Goal: Task Accomplishment & Management: Manage account settings

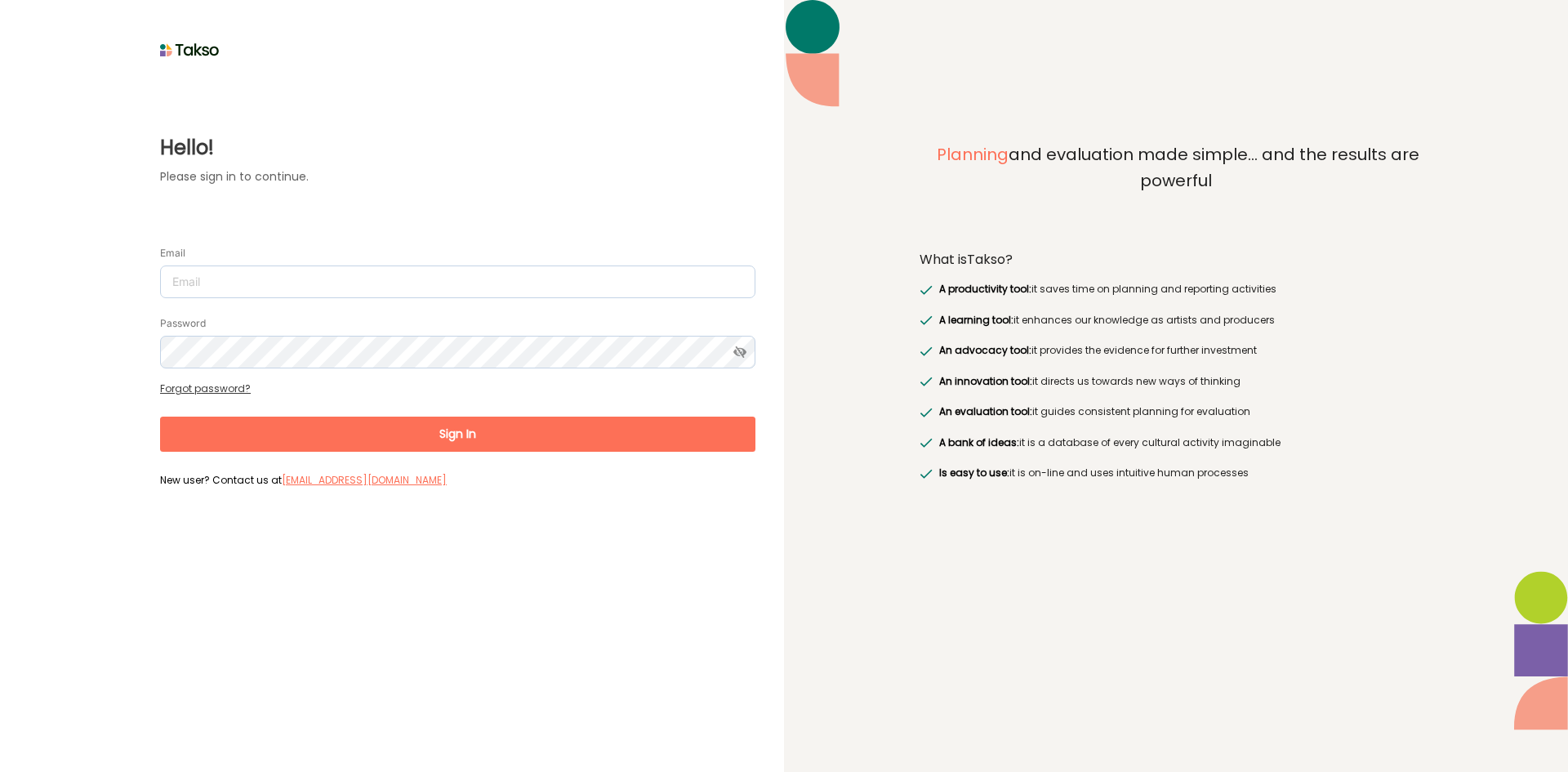
click at [431, 305] on form "Email Password Forgot password? Sign In New user? Contact us at [EMAIL_ADDRESS]…" at bounding box center [458, 360] width 595 height 264
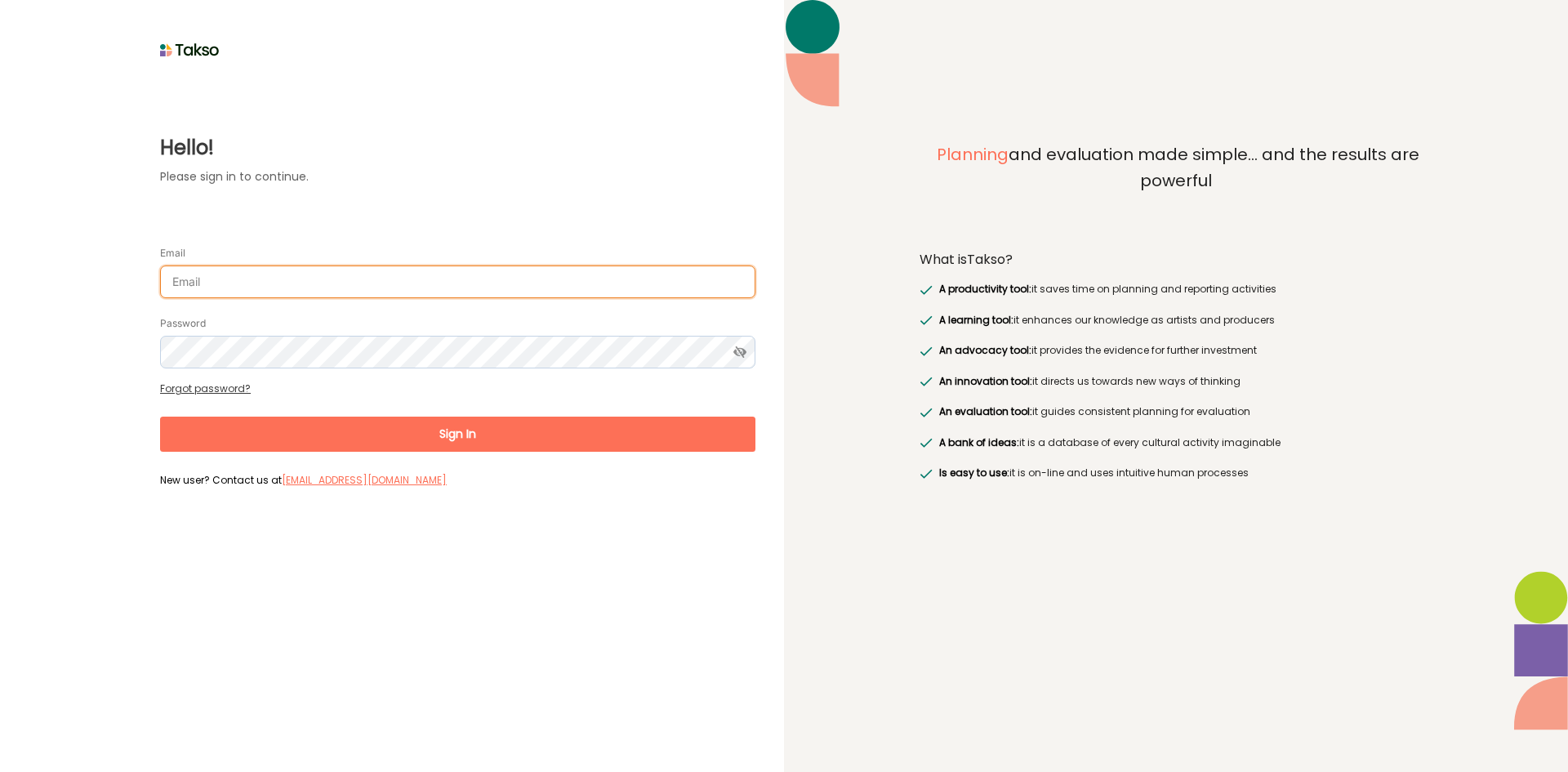
click at [431, 290] on input "Email" at bounding box center [458, 282] width 595 height 32
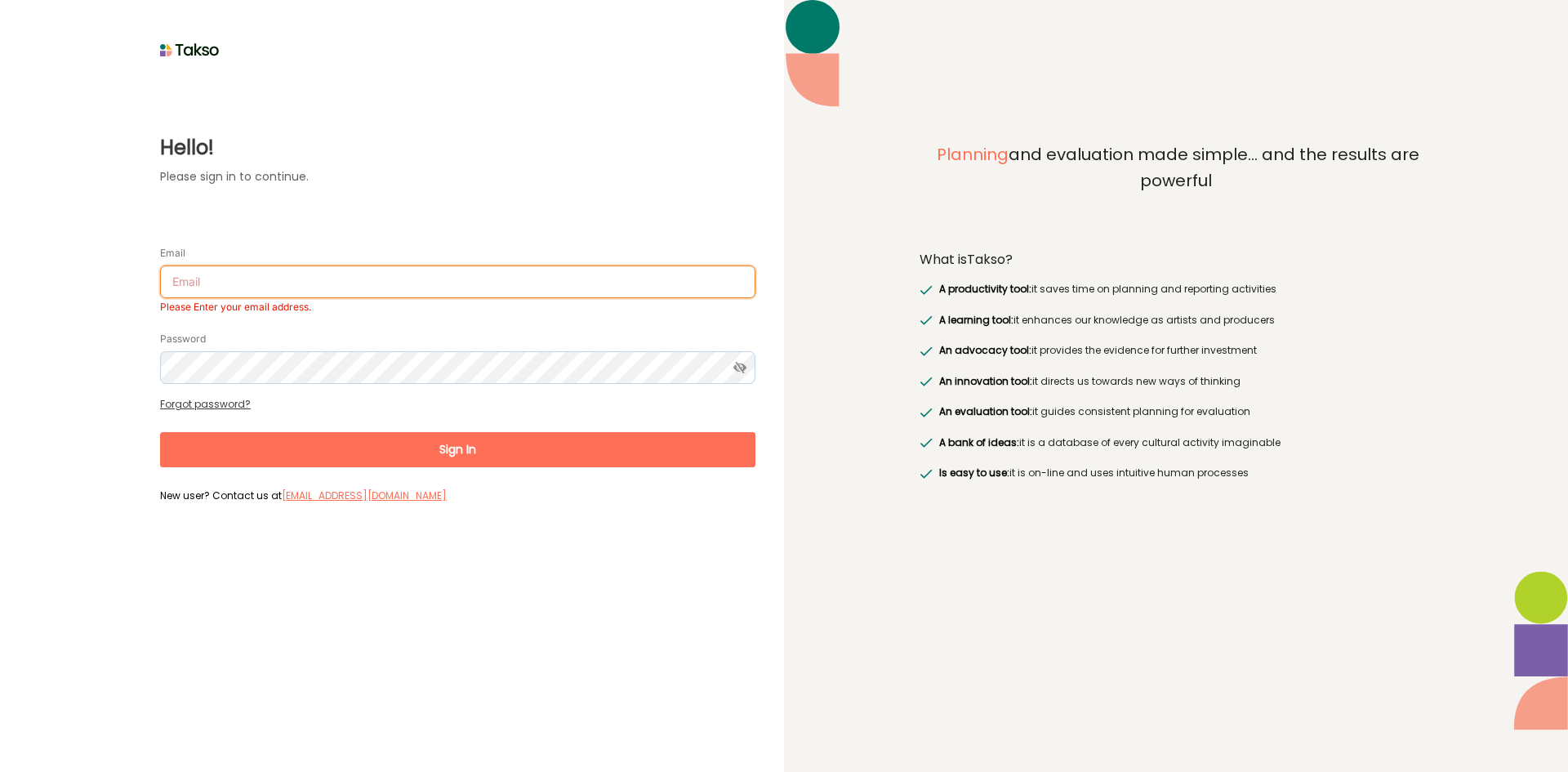
click at [345, 268] on input "Email" at bounding box center [458, 282] width 595 height 32
paste input "[PERSON_NAME][EMAIL_ADDRESS][DOMAIN_NAME]>"
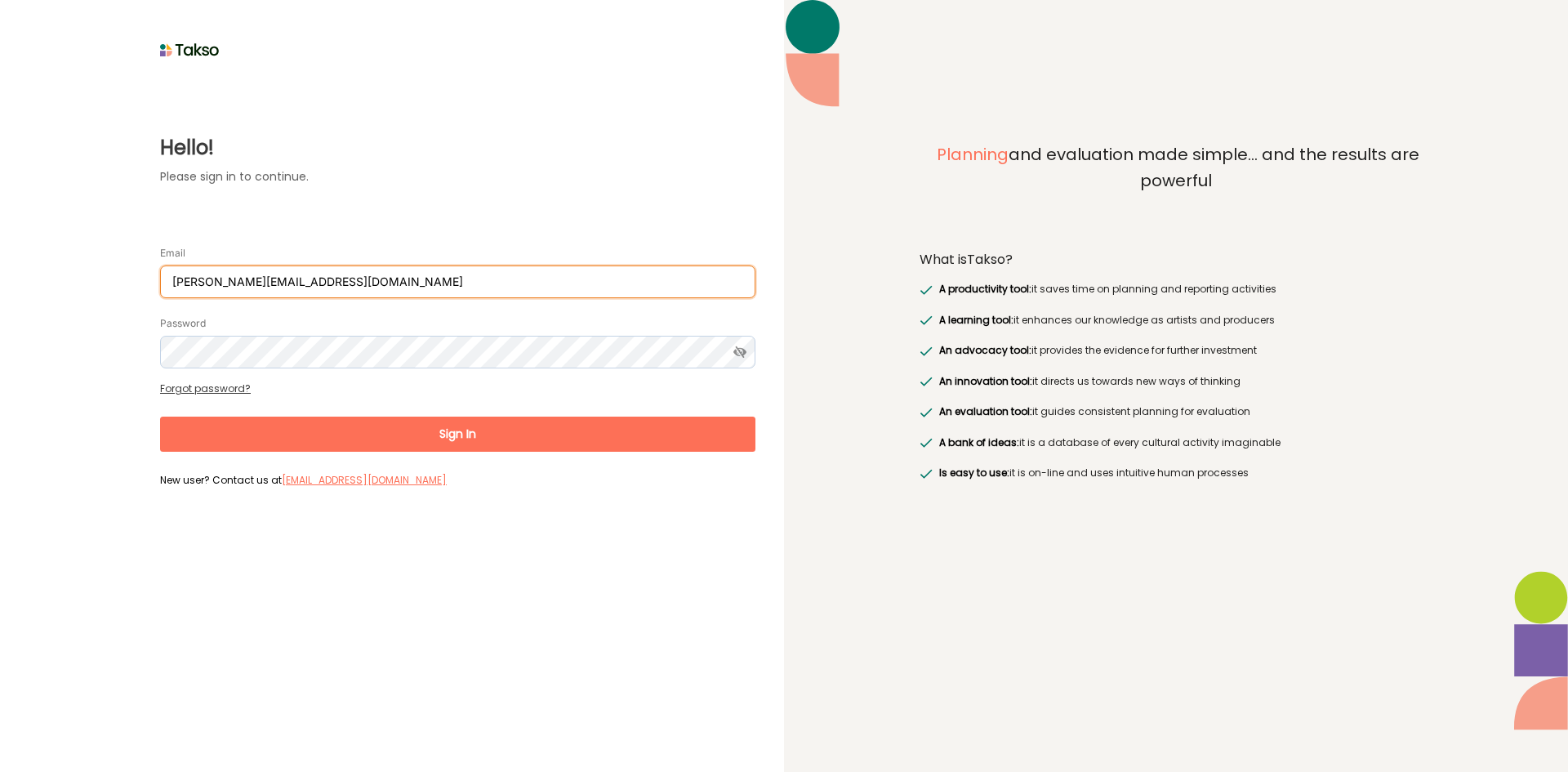
type input "[PERSON_NAME][EMAIL_ADDRESS][DOMAIN_NAME]"
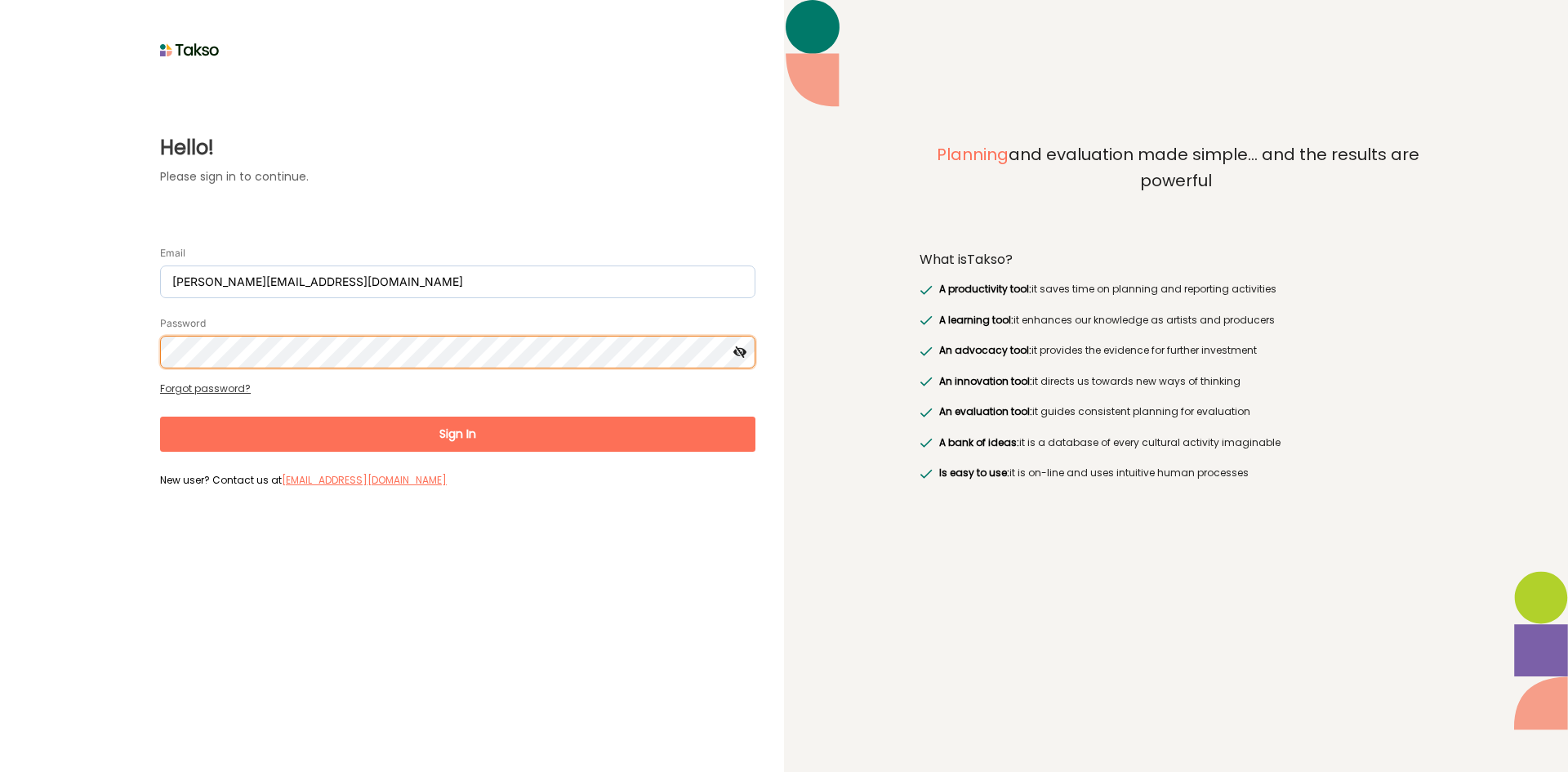
click at [160, 417] on button "Sign In" at bounding box center [458, 435] width 595 height 35
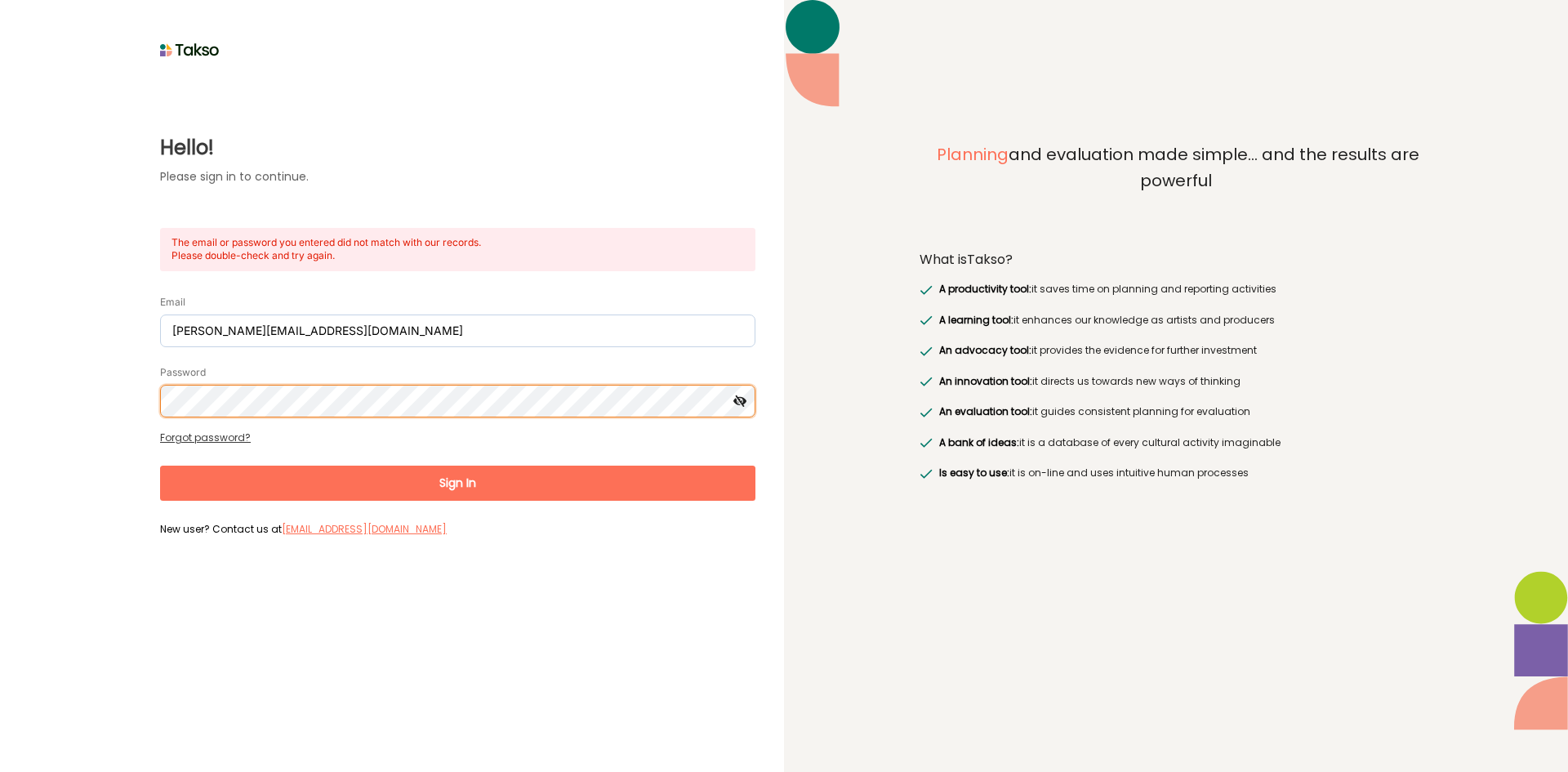
click at [96, 404] on div "Hello! Please sign in to continue. The email or password you entered did not ma…" at bounding box center [391, 302] width 727 height 479
click at [160, 466] on button "Sign In" at bounding box center [458, 484] width 595 height 35
click at [0, 398] on html "Hello! Please sign in to continue. The email or password you entered did not ma…" at bounding box center [784, 386] width 1568 height 772
click at [160, 466] on button "Sign In" at bounding box center [458, 484] width 595 height 35
click at [17, 373] on div "Hello! Please sign in to continue. The email or password you entered did not ma…" at bounding box center [392, 386] width 784 height 772
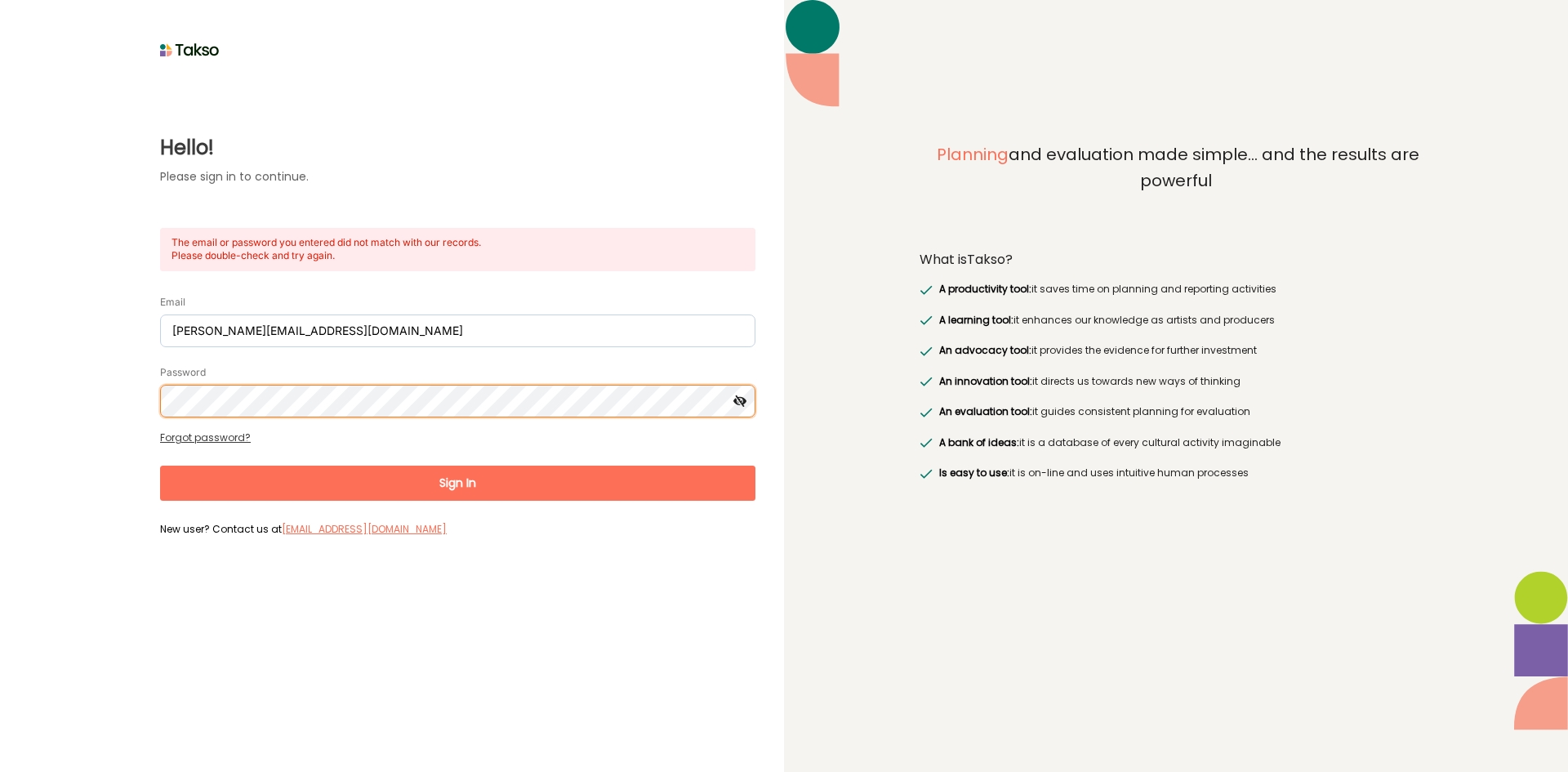
click at [160, 466] on button "Sign In" at bounding box center [458, 484] width 595 height 35
click at [43, 411] on div "Hello! Please sign in to continue. The email or password you entered did not ma…" at bounding box center [391, 302] width 727 height 479
click at [160, 466] on button "Sign In" at bounding box center [458, 484] width 595 height 35
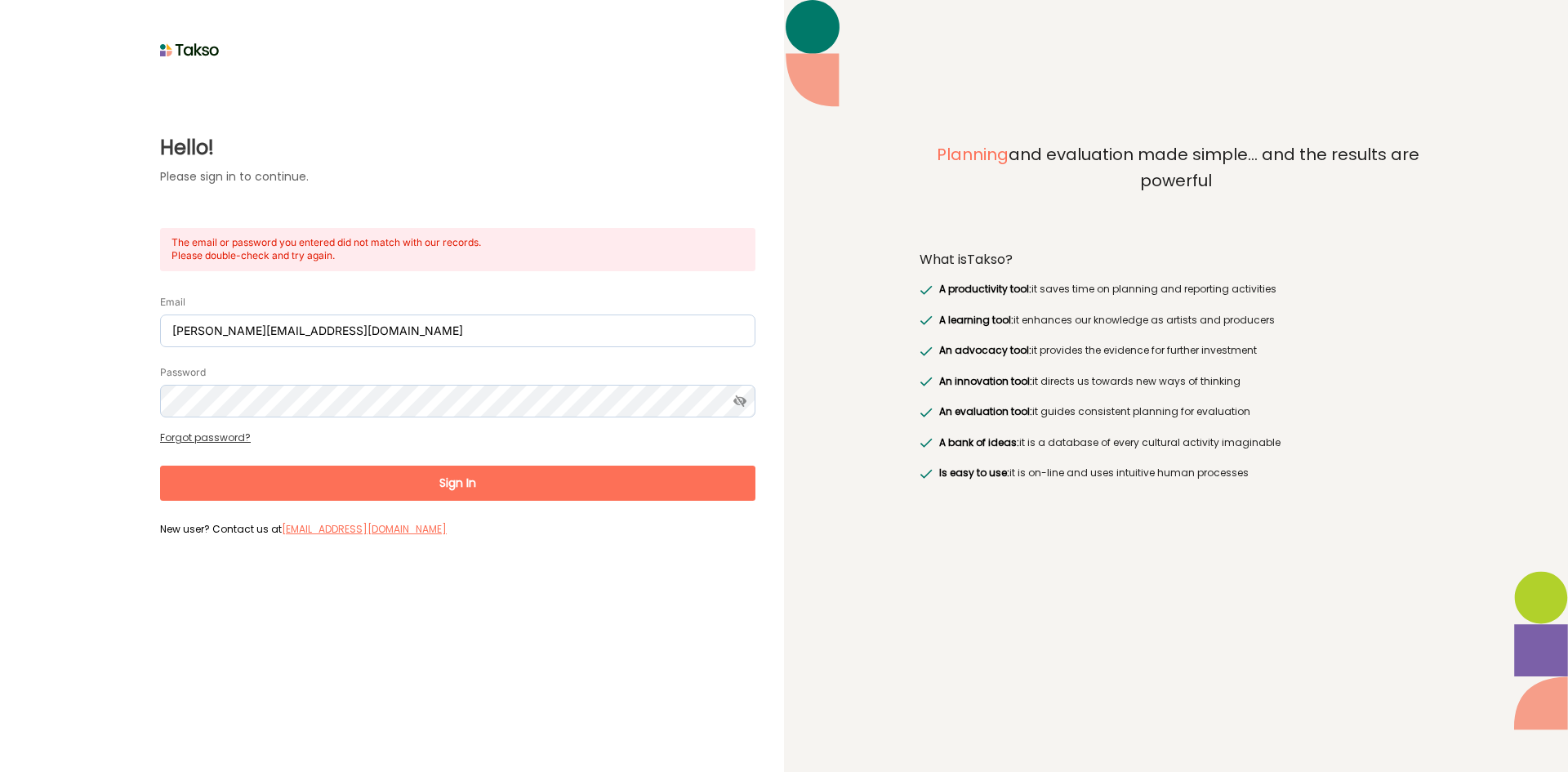
drag, startPoint x: 315, startPoint y: 458, endPoint x: 316, endPoint y: 471, distance: 13.0
click at [315, 469] on form "Email [PERSON_NAME][EMAIL_ADDRESS][DOMAIN_NAME] Password Forgot password? Sign …" at bounding box center [458, 409] width 595 height 264
click at [316, 471] on button "Sign In" at bounding box center [458, 484] width 595 height 35
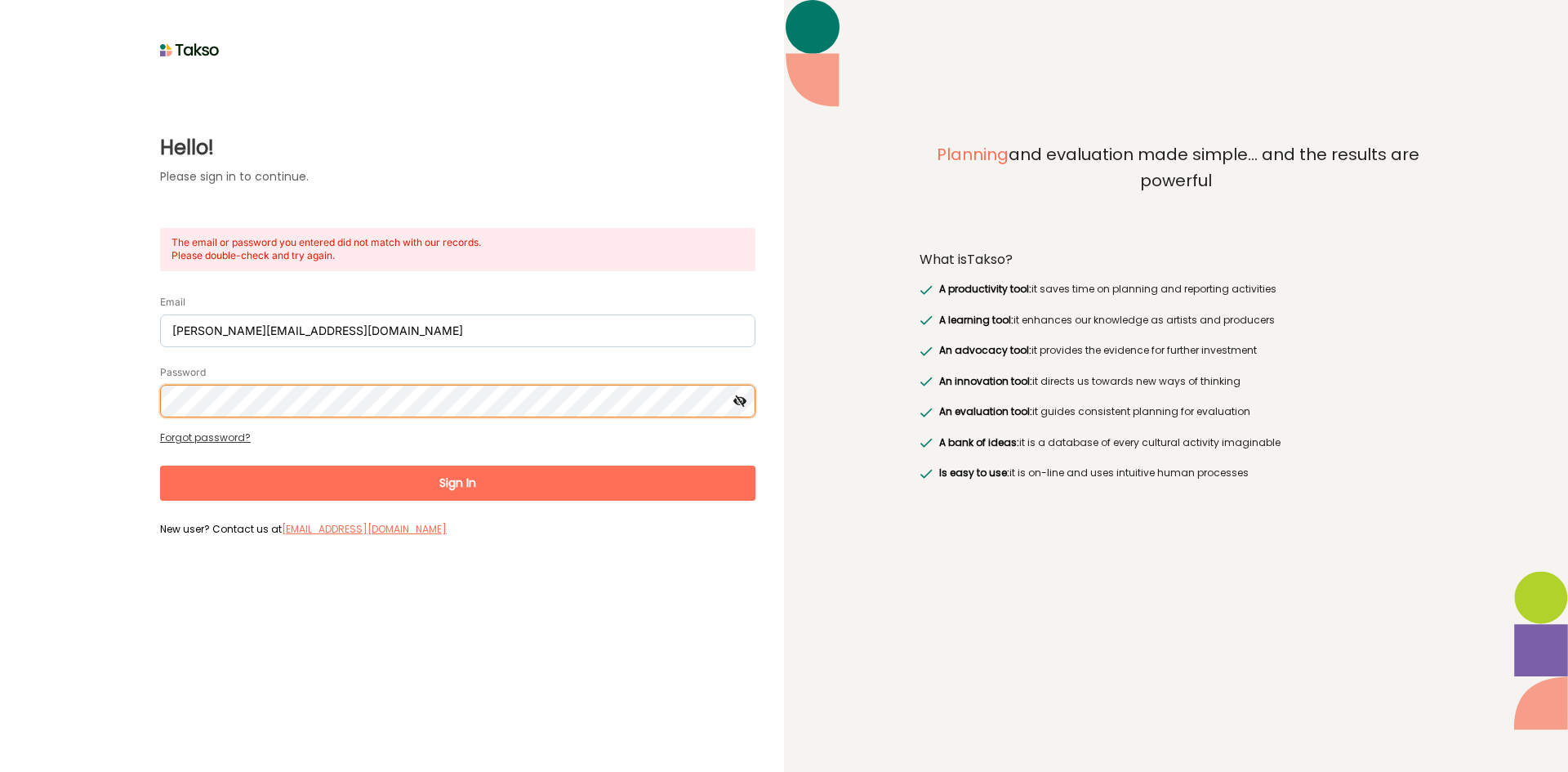
click at [0, 346] on html "Hello! Please sign in to continue. The email or password you entered did not ma…" at bounding box center [784, 386] width 1568 height 772
click at [160, 466] on button "Sign In" at bounding box center [458, 484] width 595 height 35
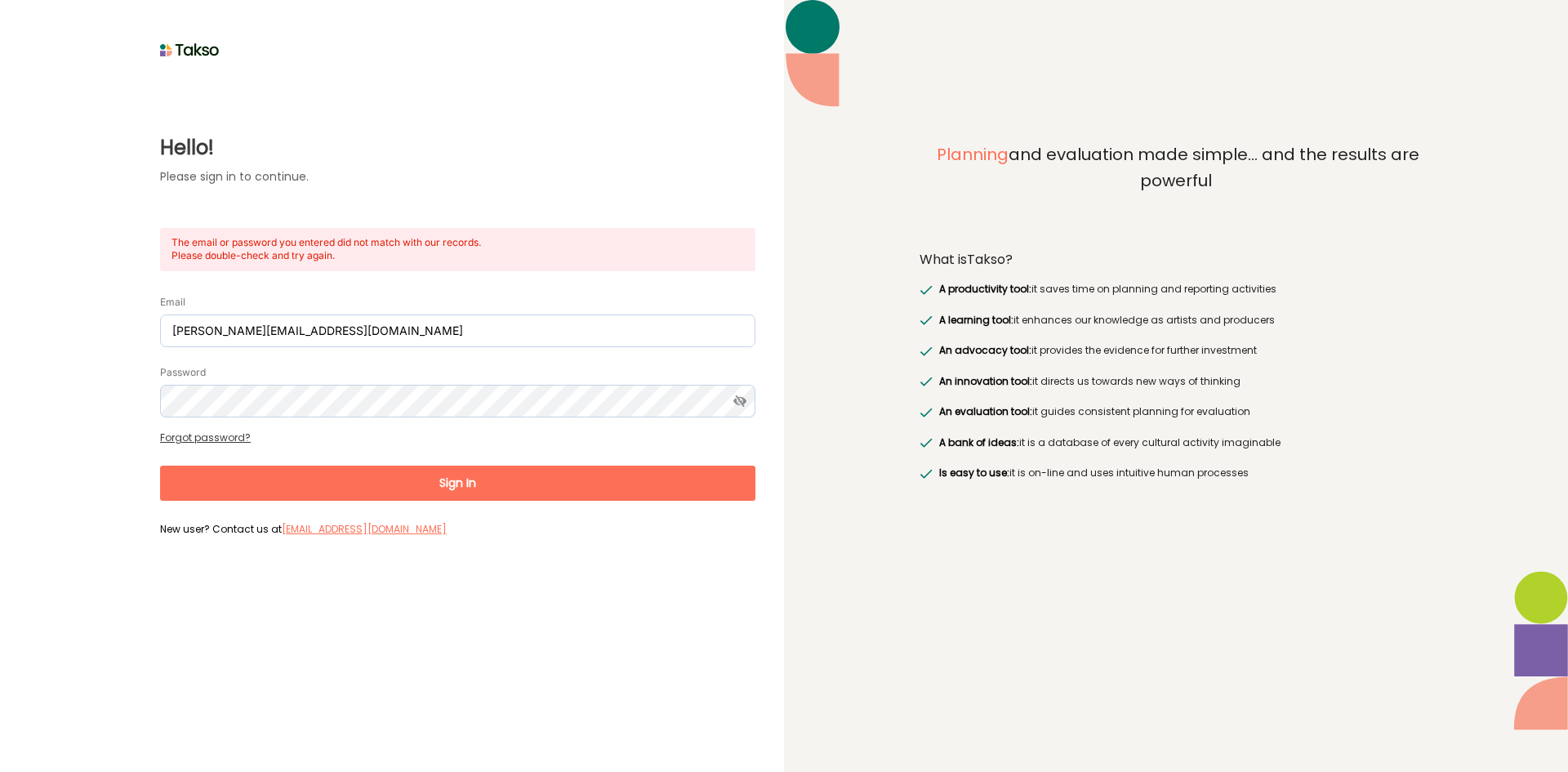
click at [461, 134] on label "Hello!" at bounding box center [458, 147] width 595 height 29
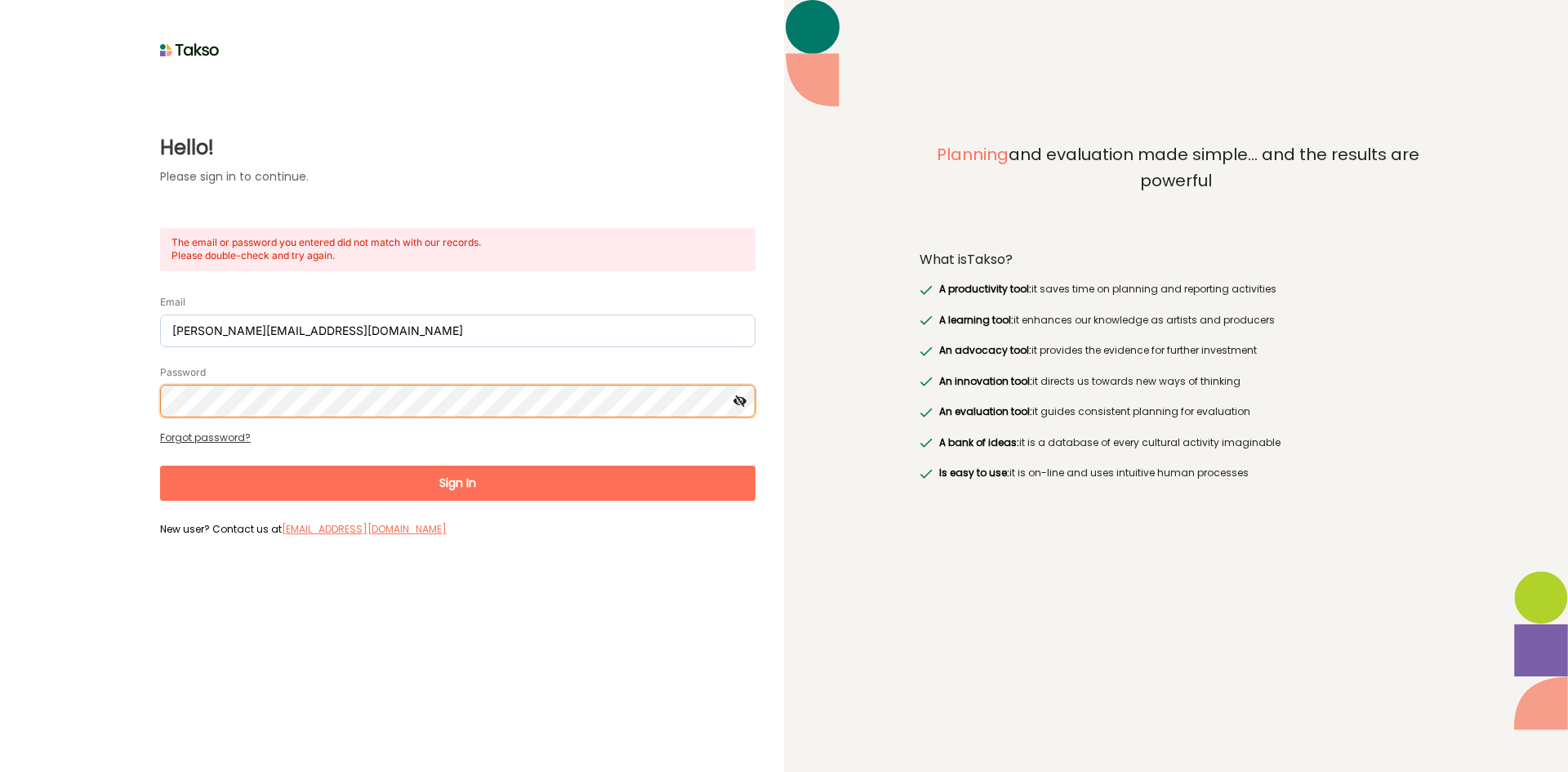
click at [0, 366] on html "Hello! Please sign in to continue. The email or password you entered did not ma…" at bounding box center [784, 386] width 1568 height 772
click at [160, 466] on button "Sign In" at bounding box center [458, 484] width 595 height 35
click at [0, 378] on html "Hello! Please sign in to continue. The email or password you entered did not ma…" at bounding box center [784, 386] width 1568 height 772
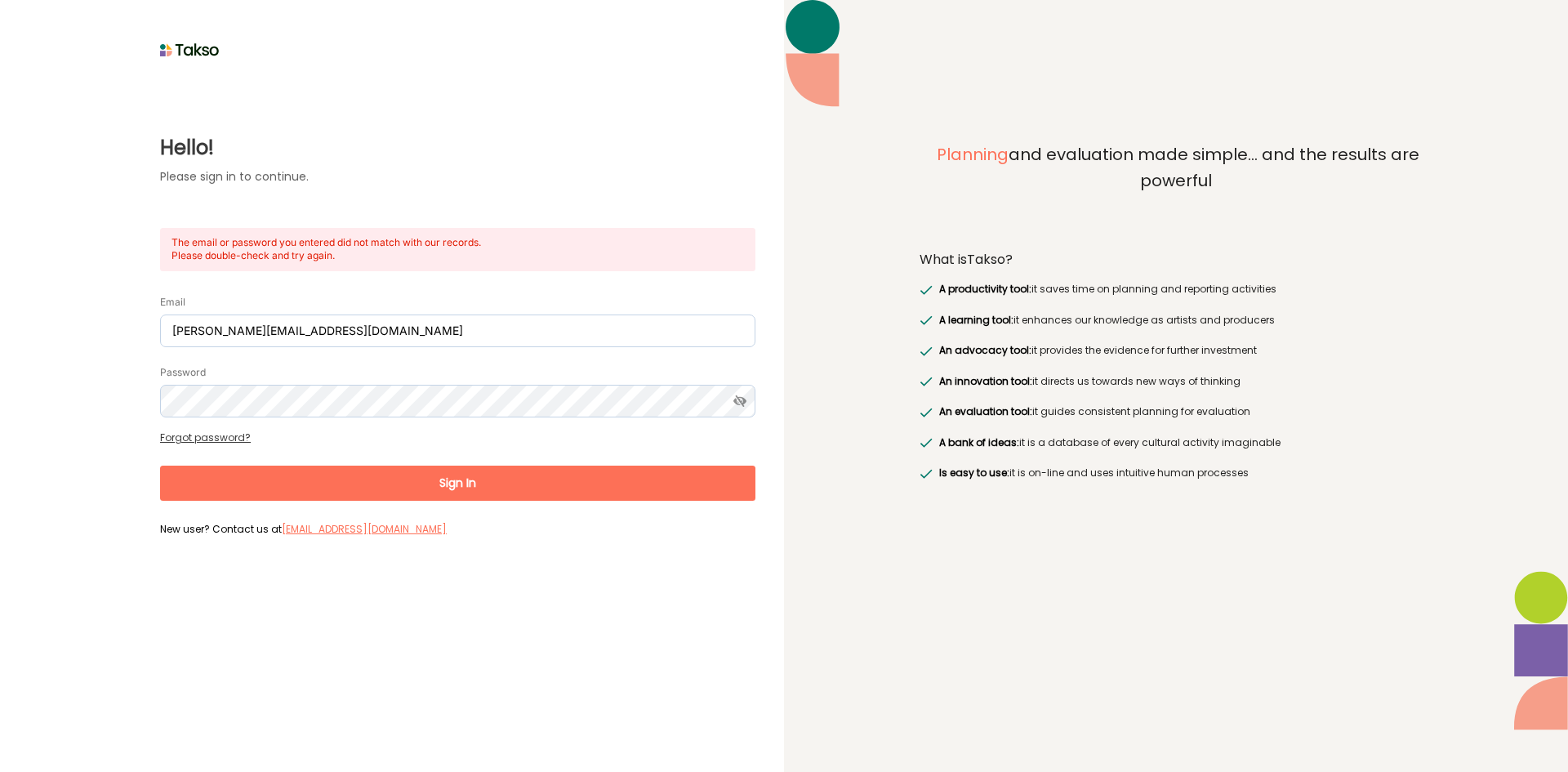
click at [239, 440] on link "Forgot password?" at bounding box center [205, 437] width 91 height 14
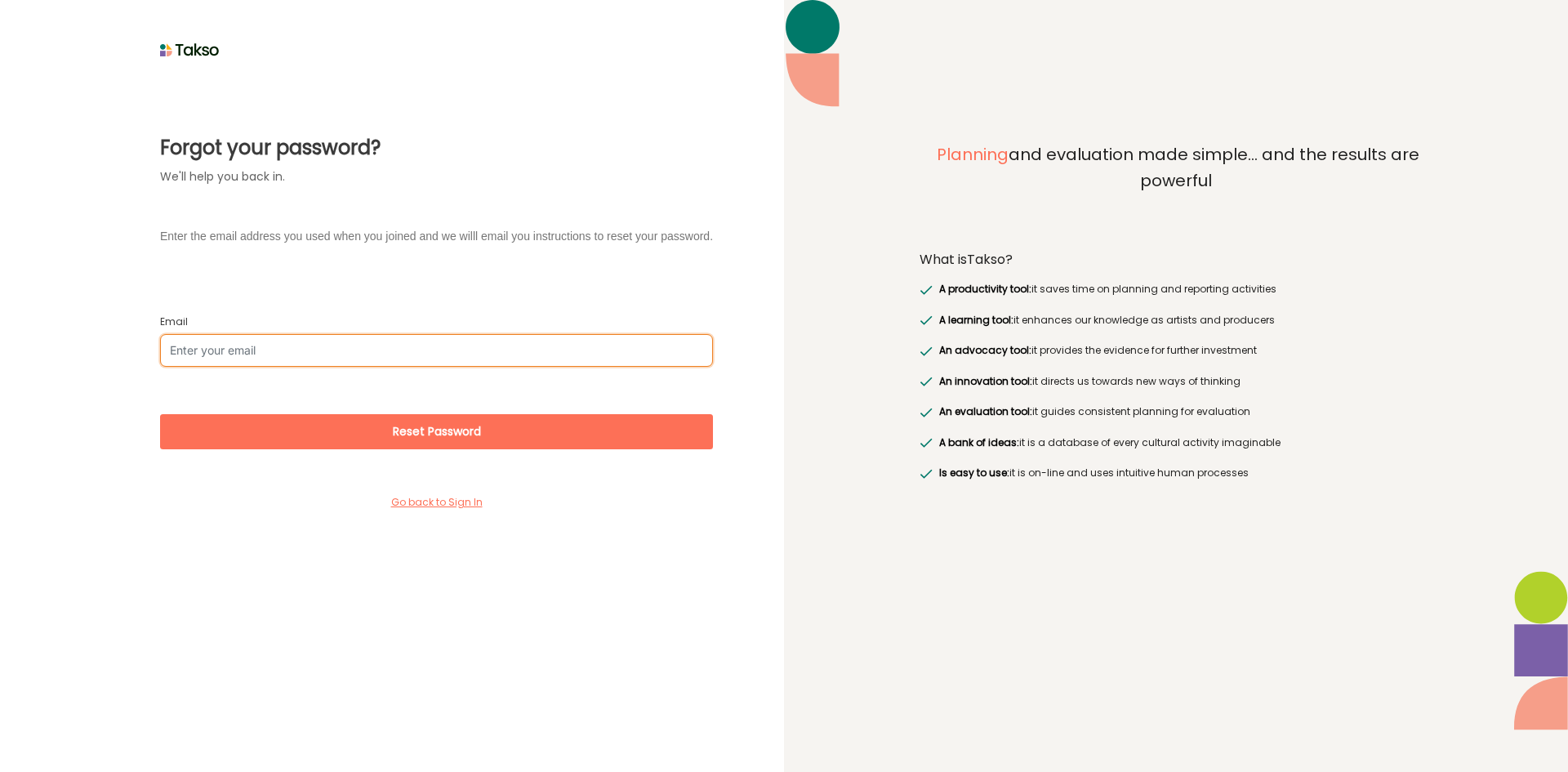
click at [274, 352] on input "Email" at bounding box center [437, 350] width 553 height 32
click at [228, 346] on input "Email" at bounding box center [437, 350] width 553 height 32
paste input "[PERSON_NAME][EMAIL_ADDRESS][DOMAIN_NAME]>"
type input "[PERSON_NAME][EMAIL_ADDRESS][DOMAIN_NAME]"
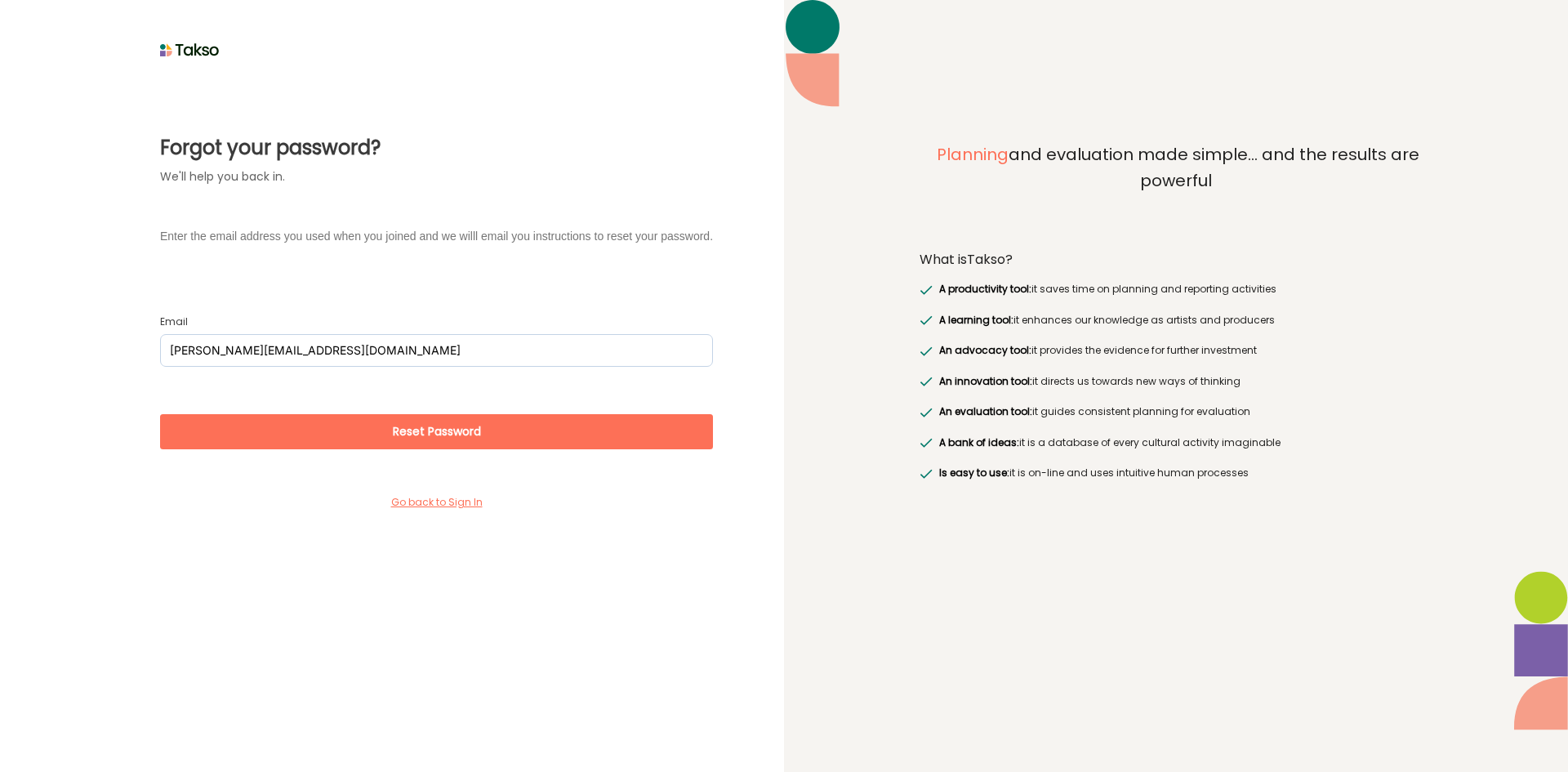
click at [541, 445] on button "Reset Password" at bounding box center [437, 432] width 553 height 35
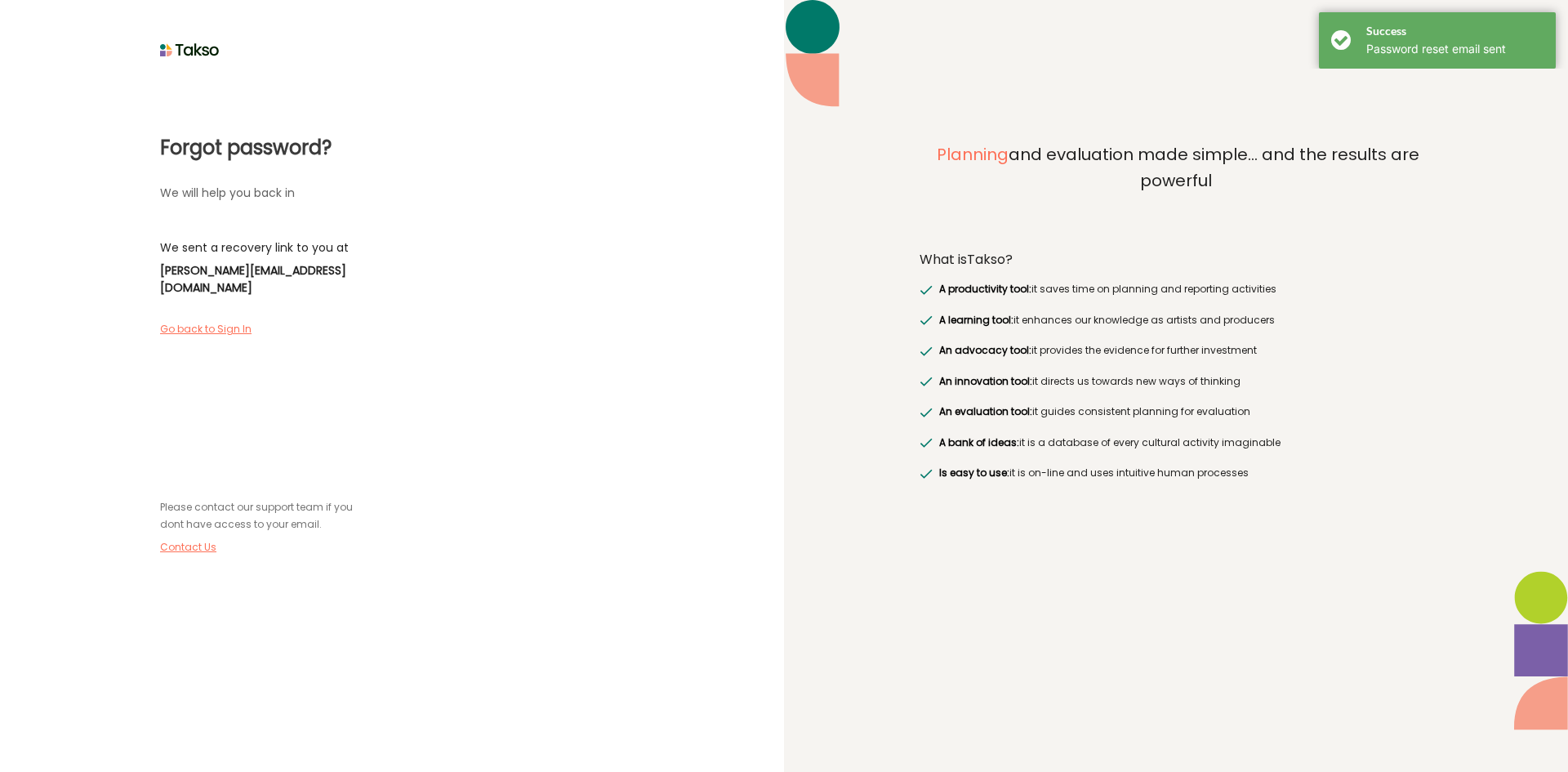
click at [237, 322] on label "Go back to Sign In" at bounding box center [212, 330] width 103 height 15
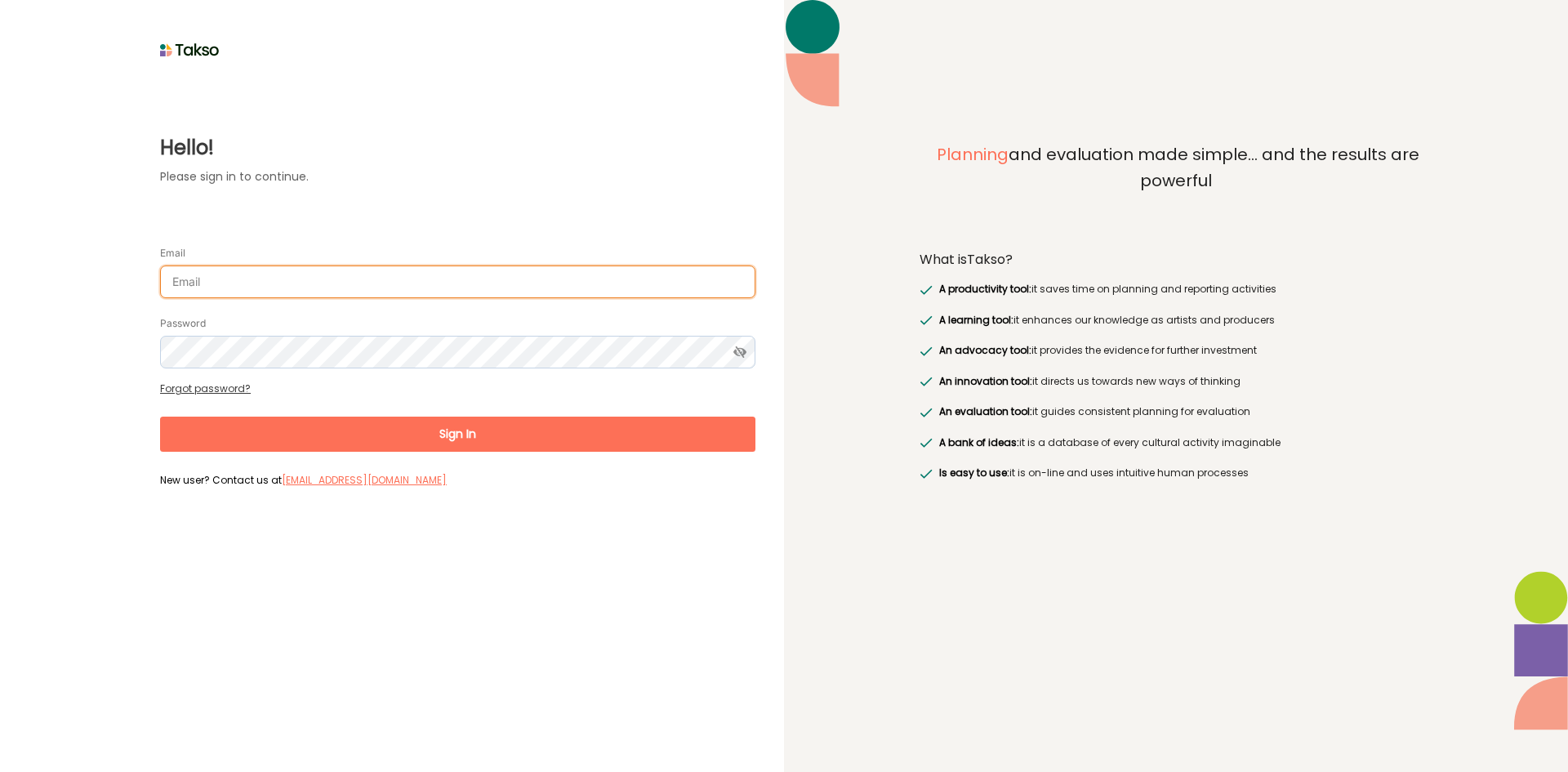
click at [235, 278] on input "Email" at bounding box center [458, 282] width 595 height 32
paste input "[PERSON_NAME][EMAIL_ADDRESS][DOMAIN_NAME]>"
type input "[PERSON_NAME][EMAIL_ADDRESS][DOMAIN_NAME]"
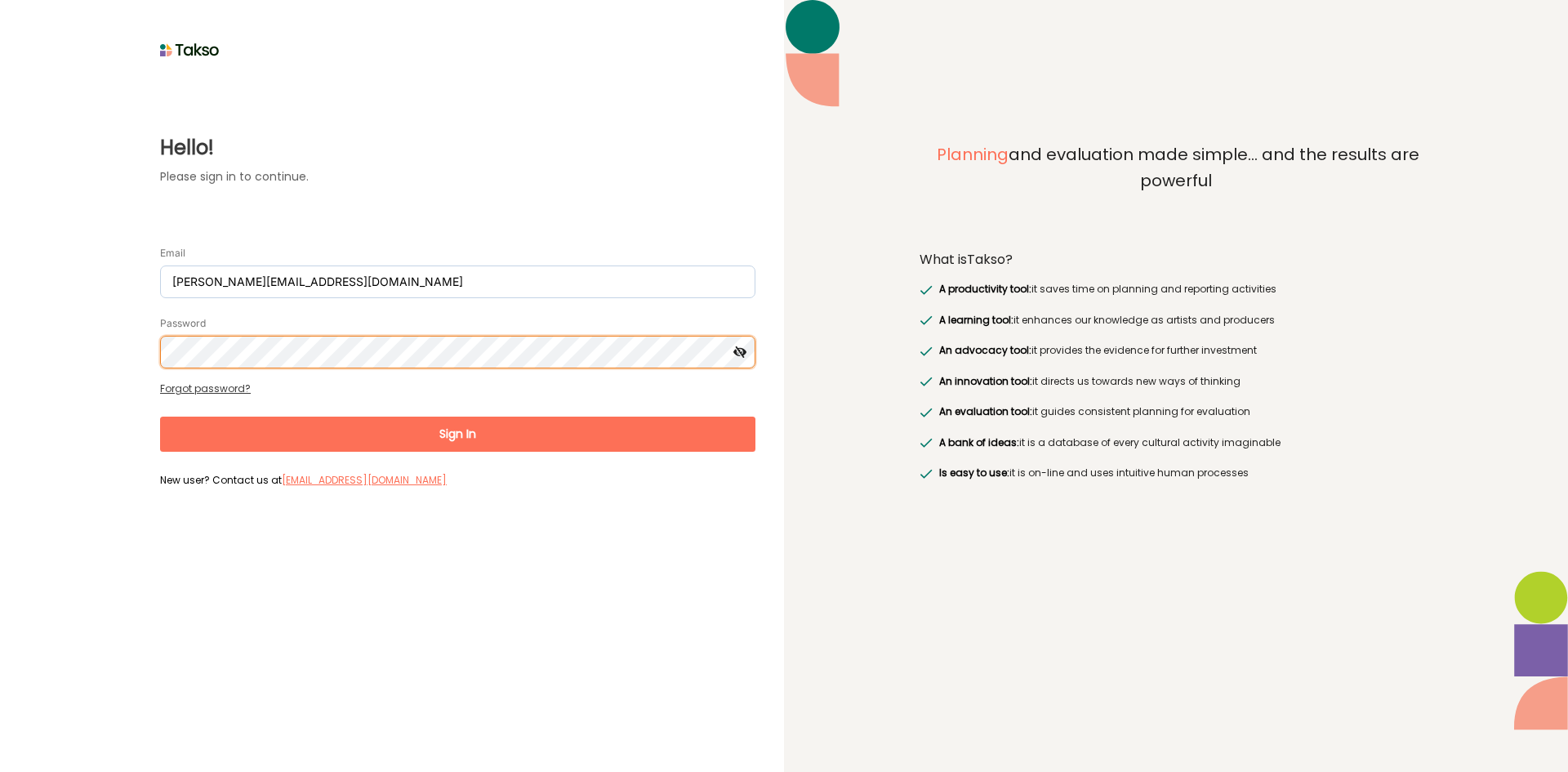
click at [160, 417] on button "Sign In" at bounding box center [458, 435] width 595 height 35
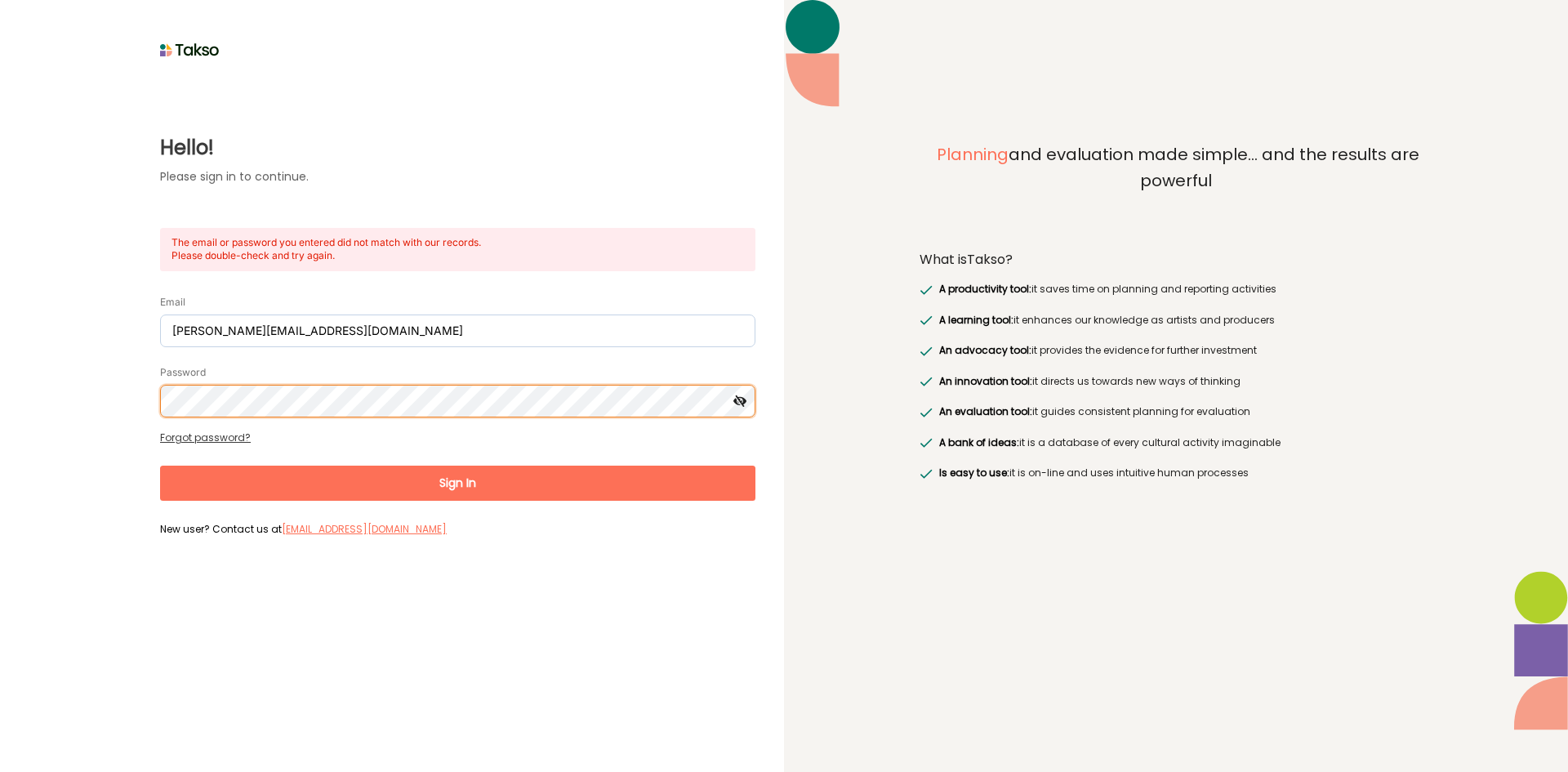
click at [0, 343] on html "Hello! Please sign in to continue. The email or password you entered did not ma…" at bounding box center [784, 386] width 1568 height 772
click at [160, 466] on button "Sign In" at bounding box center [458, 484] width 595 height 35
click at [0, 344] on html "Hello! Please sign in to continue. The email or password you entered did not ma…" at bounding box center [784, 386] width 1568 height 772
click at [160, 466] on button "Sign In" at bounding box center [458, 484] width 595 height 35
click at [0, 371] on html "Hello! Please sign in to continue. The email or password you entered did not ma…" at bounding box center [784, 386] width 1568 height 772
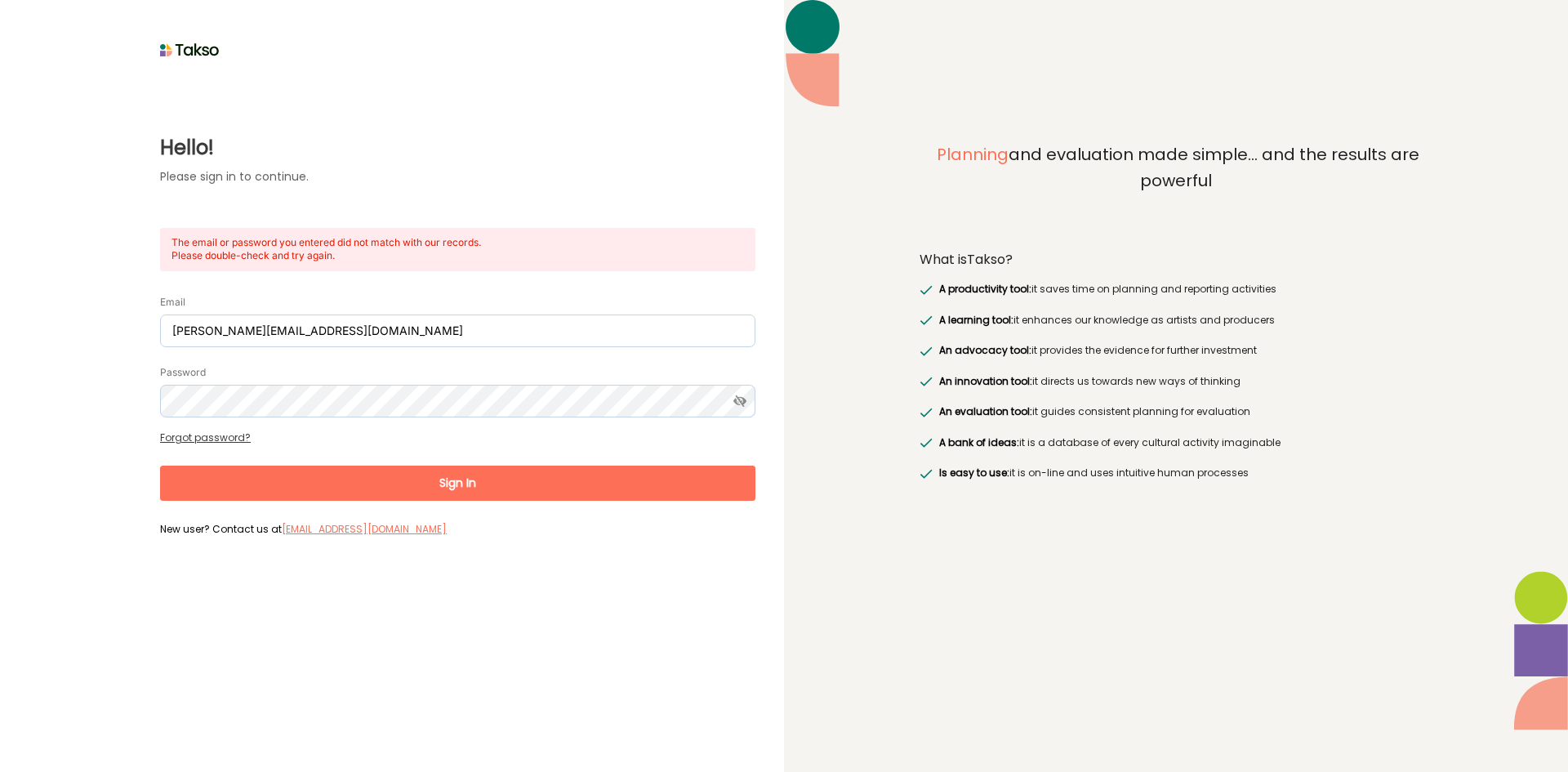
click at [393, 307] on div "Email [PERSON_NAME][EMAIL_ADDRESS][DOMAIN_NAME]" at bounding box center [458, 320] width 595 height 54
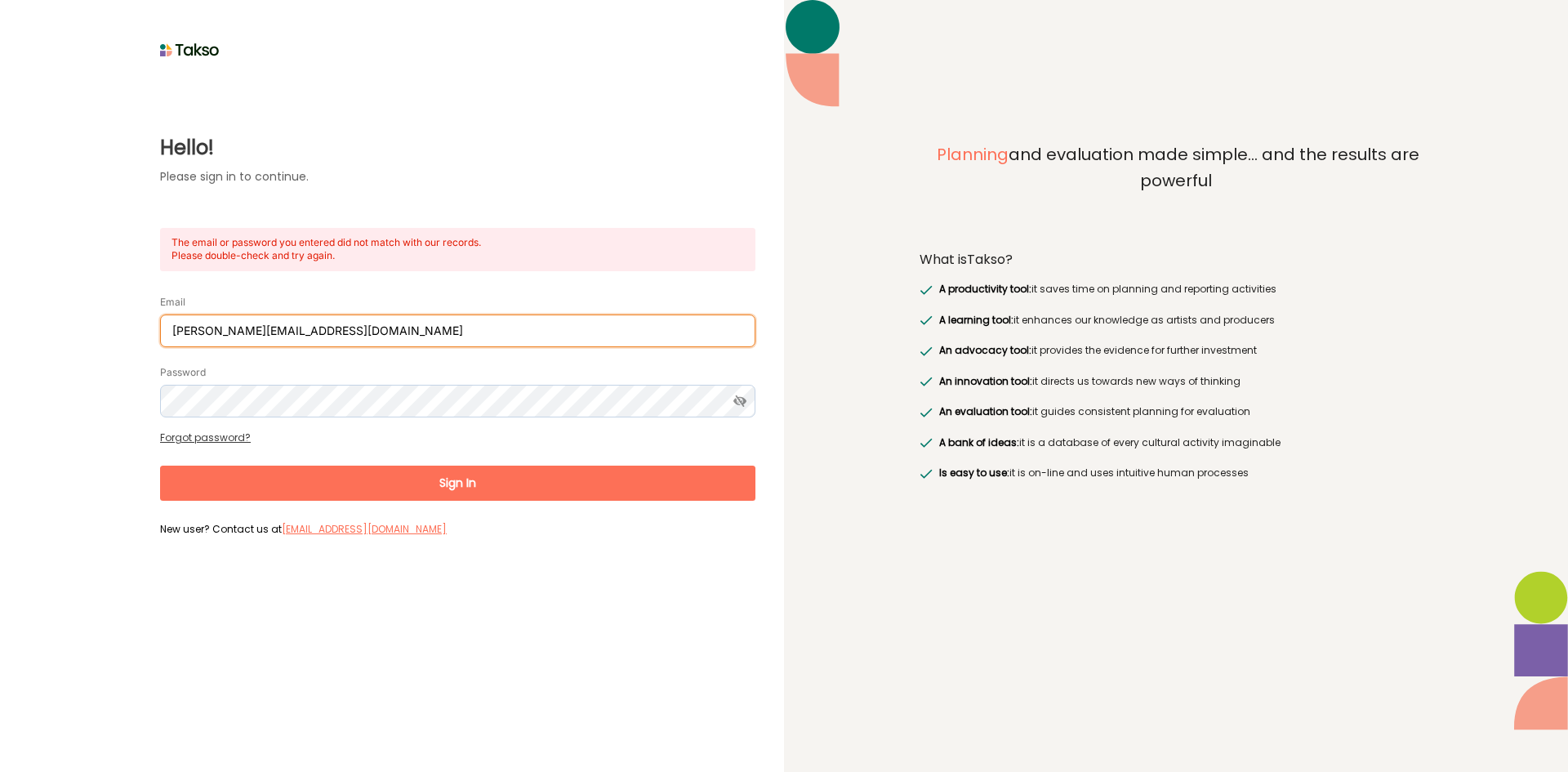
click at [404, 346] on input "[PERSON_NAME][EMAIL_ADDRESS][DOMAIN_NAME]" at bounding box center [458, 331] width 595 height 32
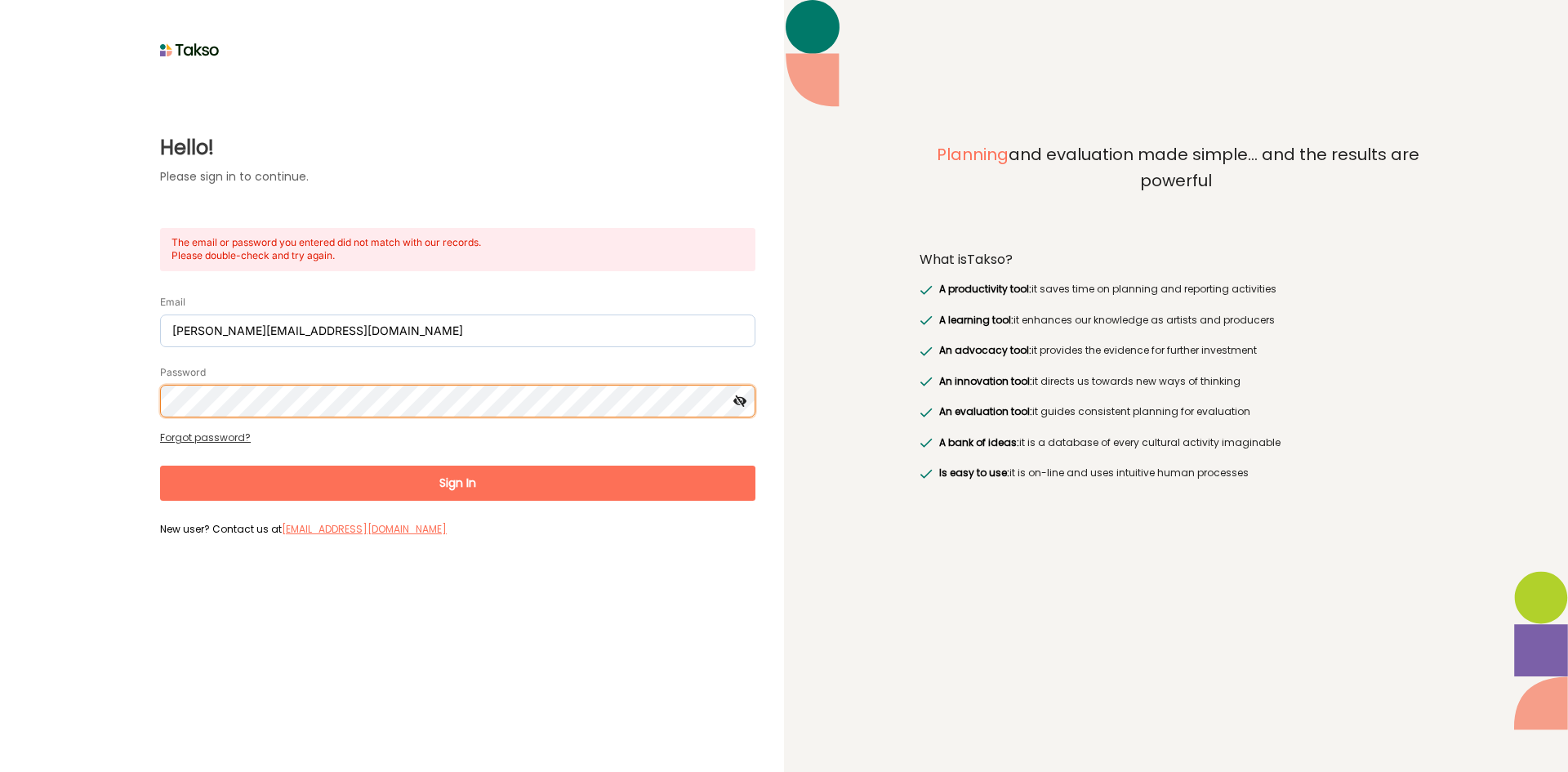
click at [0, 359] on html "Hello! Please sign in to continue. The email or password you entered did not ma…" at bounding box center [784, 386] width 1568 height 772
click at [160, 466] on button "Sign In" at bounding box center [458, 484] width 595 height 35
click at [0, 370] on html "Hello! Please sign in to continue. The email or password you entered did not ma…" at bounding box center [784, 386] width 1568 height 772
click at [160, 466] on button "Sign In" at bounding box center [458, 484] width 595 height 35
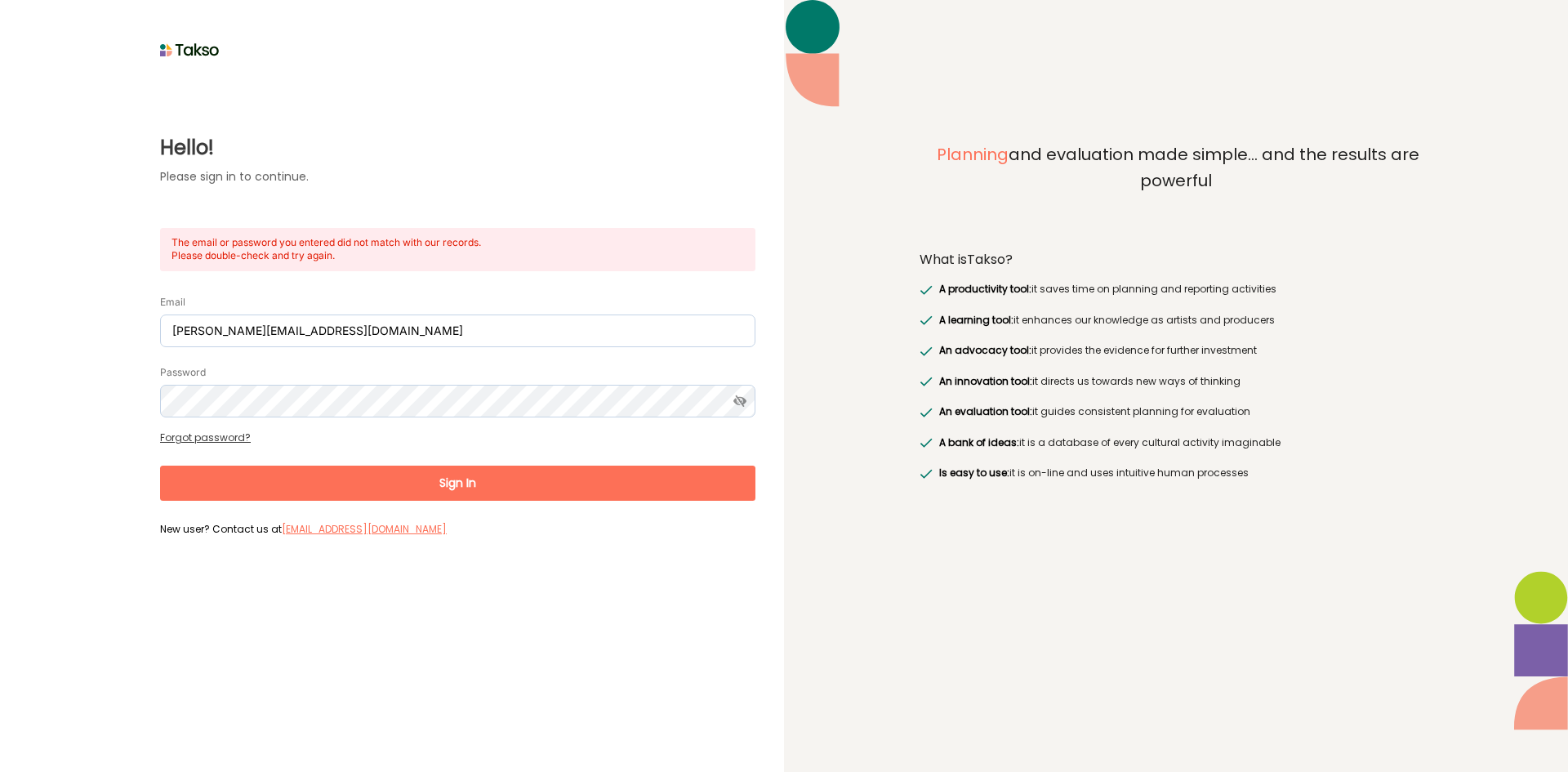
click at [189, 437] on link "Forgot password?" at bounding box center [205, 437] width 91 height 14
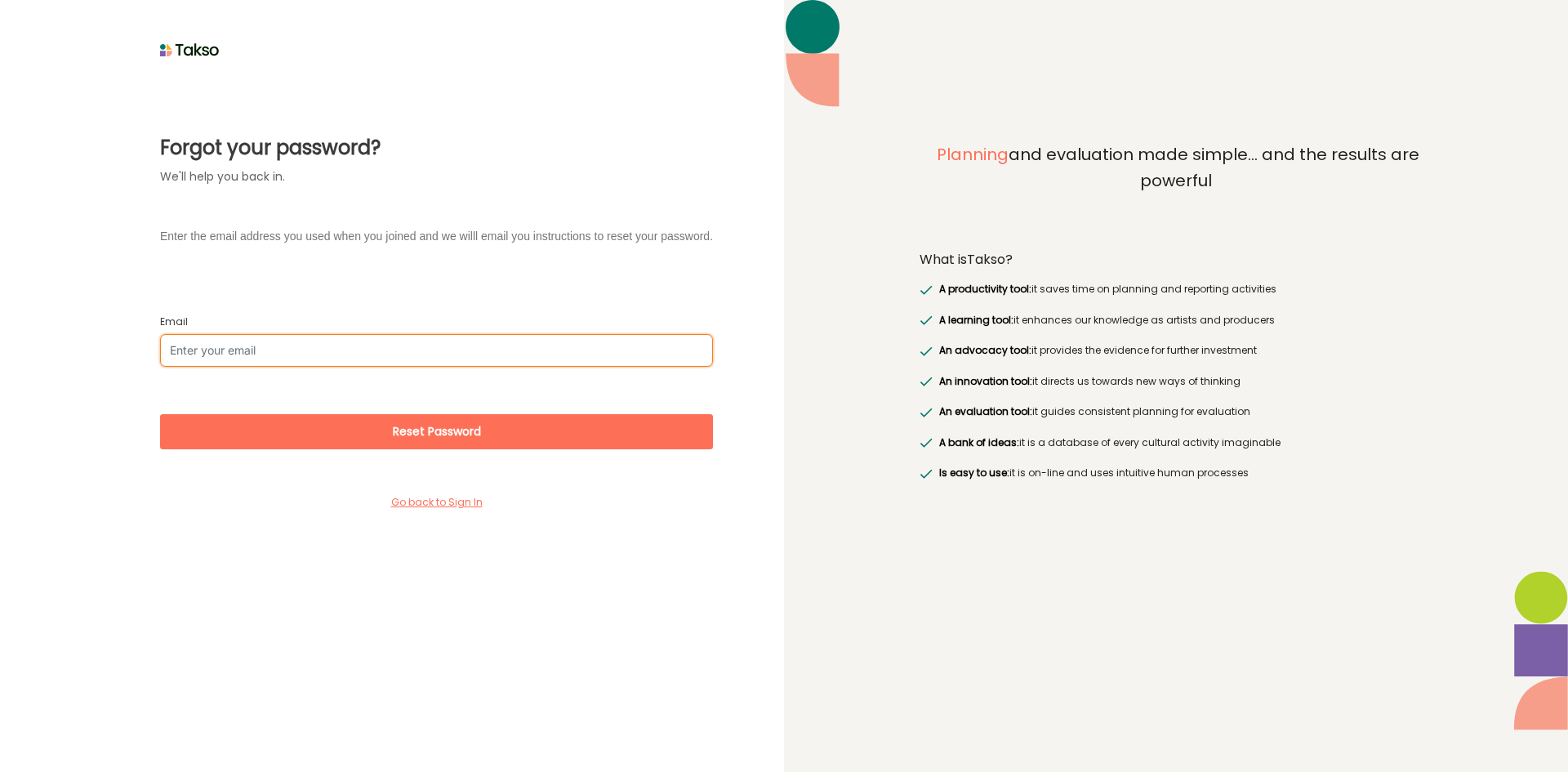
click at [273, 349] on input "Email" at bounding box center [437, 350] width 553 height 32
click at [282, 348] on input "Email" at bounding box center [437, 350] width 553 height 32
paste input "[PERSON_NAME][EMAIL_ADDRESS][DOMAIN_NAME]>"
type input "[PERSON_NAME][EMAIL_ADDRESS][DOMAIN_NAME]"
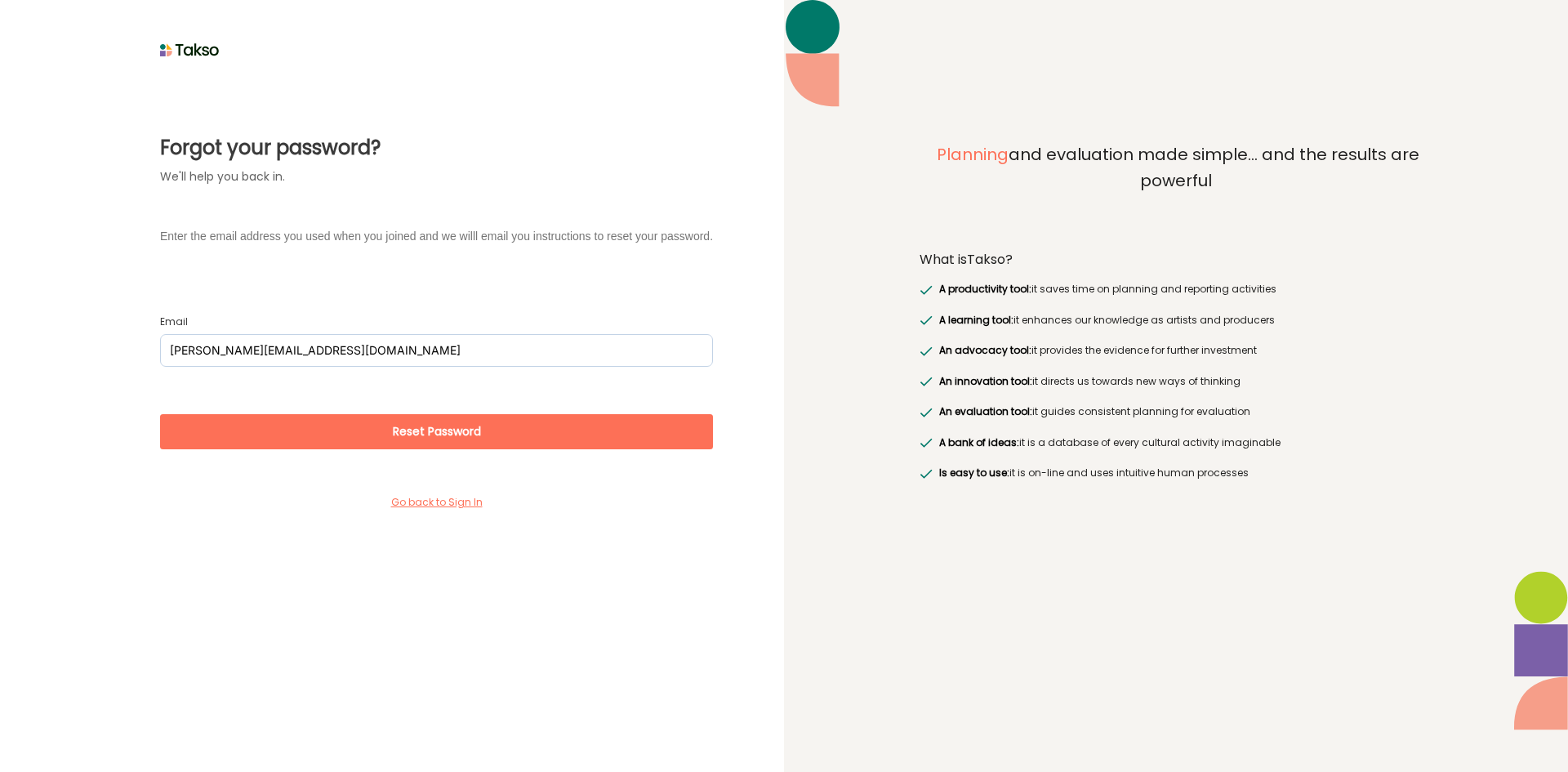
click at [205, 432] on button "Reset Password" at bounding box center [437, 432] width 553 height 35
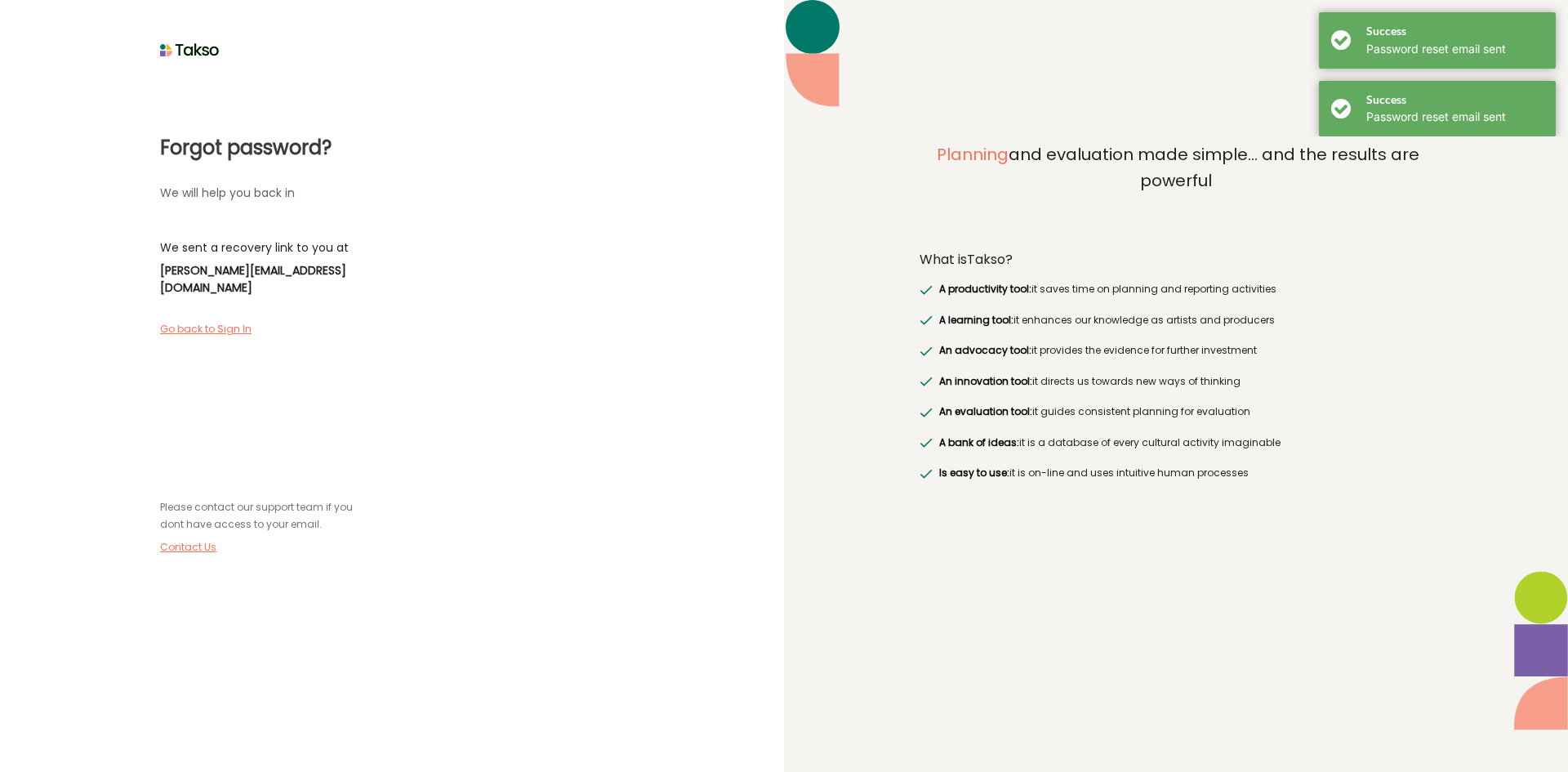
click at [224, 322] on label "Go back to Sign In" at bounding box center [212, 330] width 103 height 15
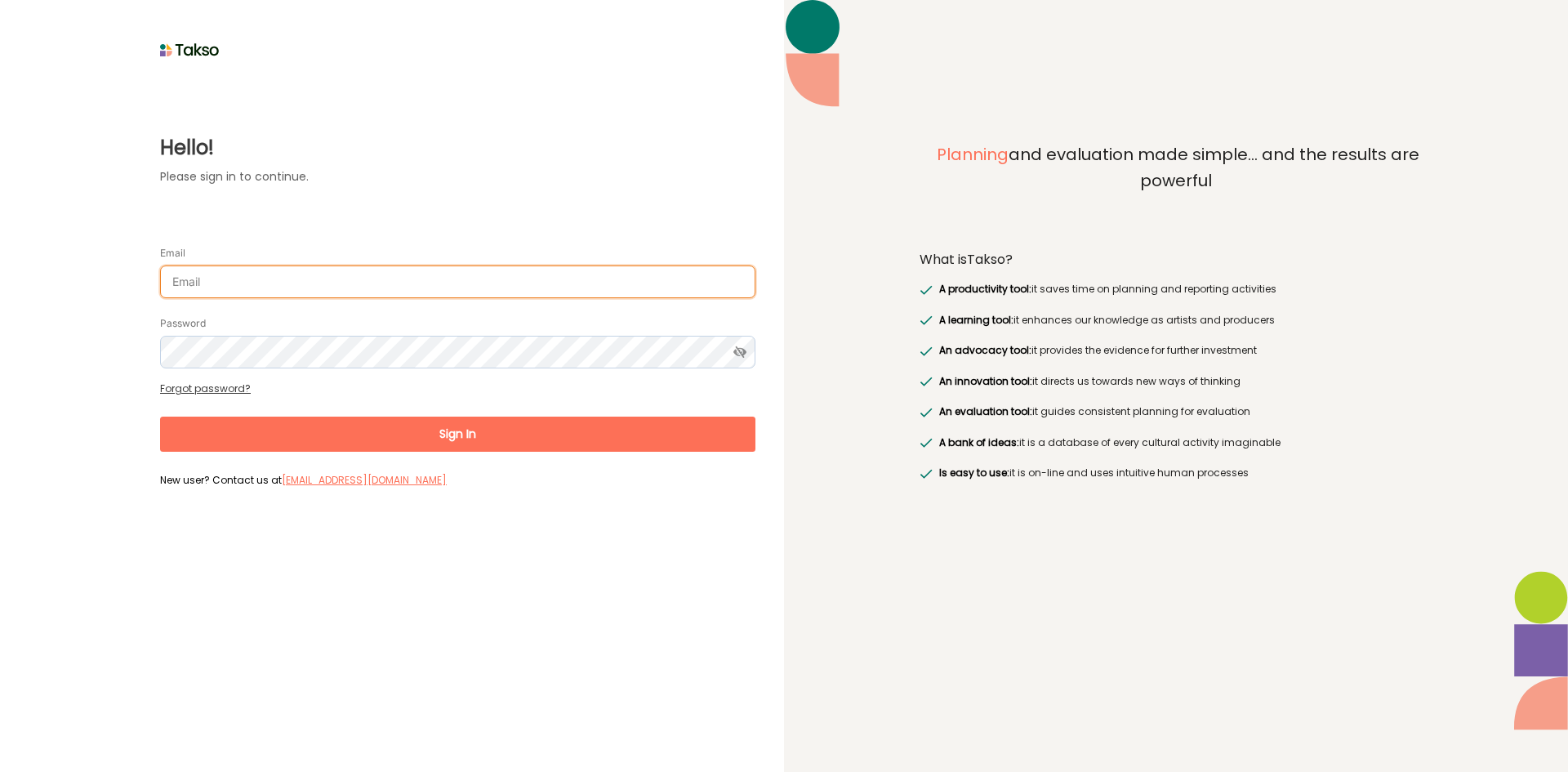
click at [224, 278] on input "Email" at bounding box center [458, 282] width 595 height 32
paste input "[PERSON_NAME][EMAIL_ADDRESS][DOMAIN_NAME]>"
type input "[PERSON_NAME][EMAIL_ADDRESS][DOMAIN_NAME]"
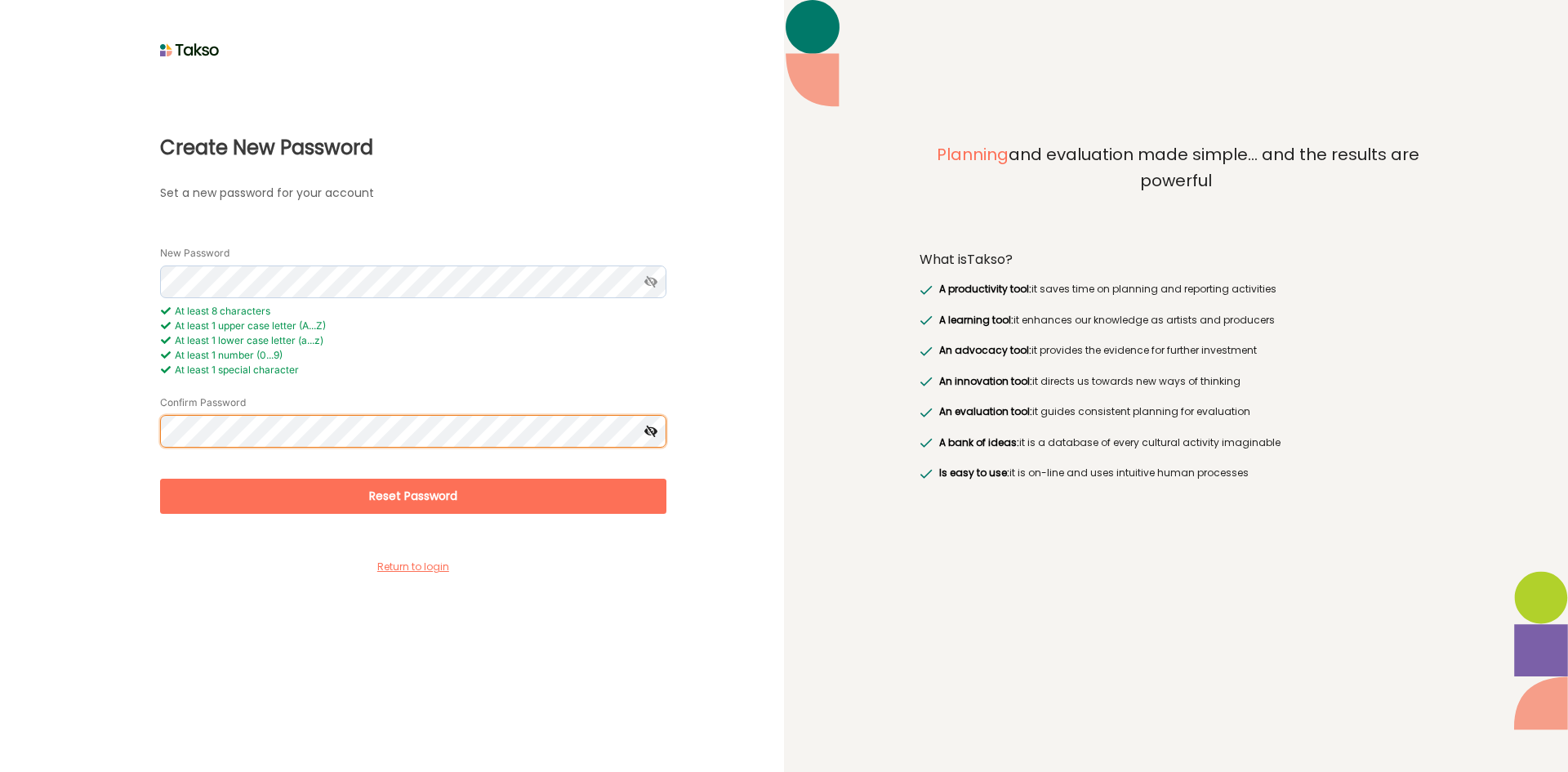
click at [160, 479] on button "Reset Password" at bounding box center [414, 496] width 507 height 35
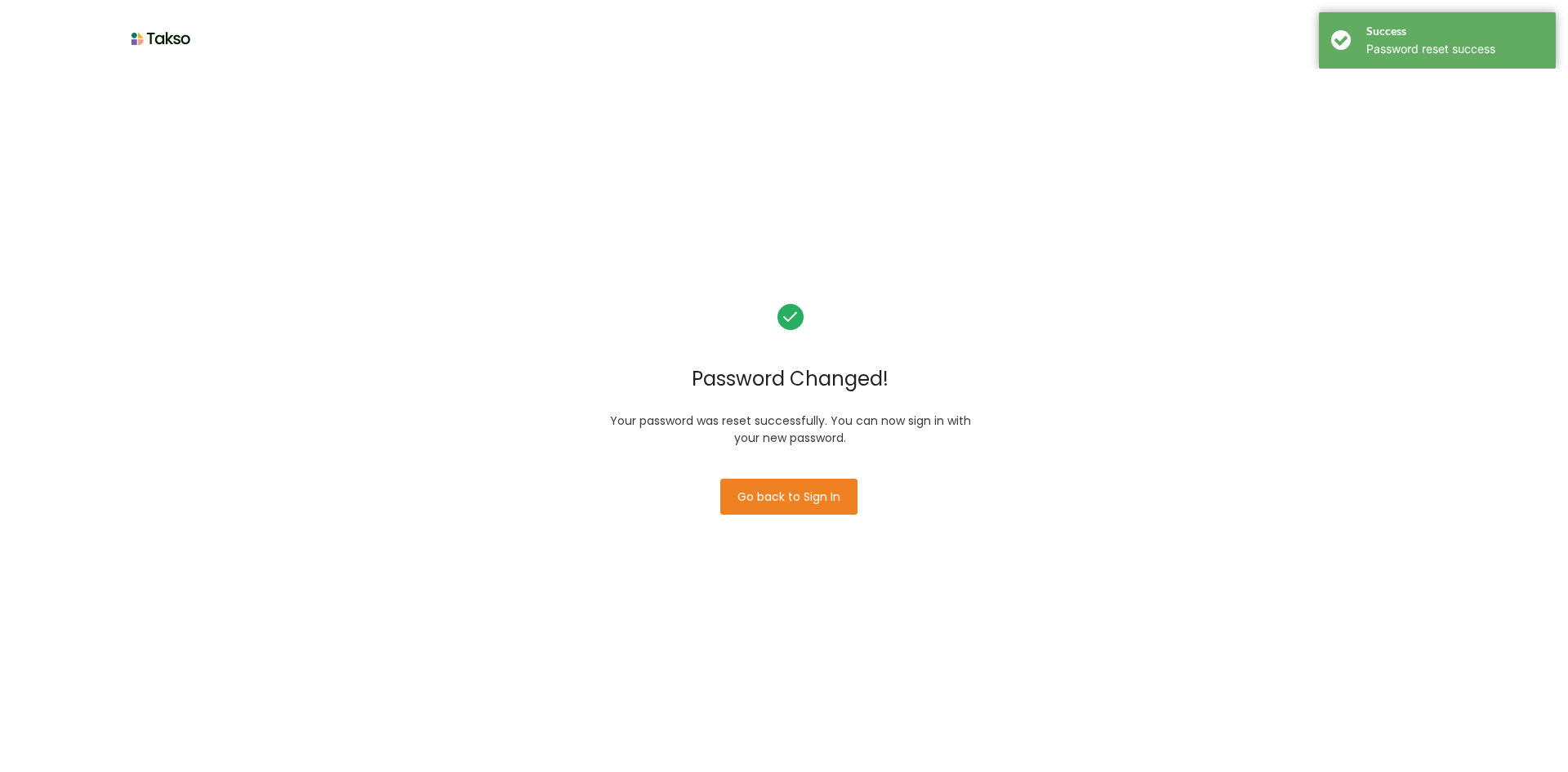
click at [795, 488] on button "Go back to Sign In" at bounding box center [789, 496] width 137 height 36
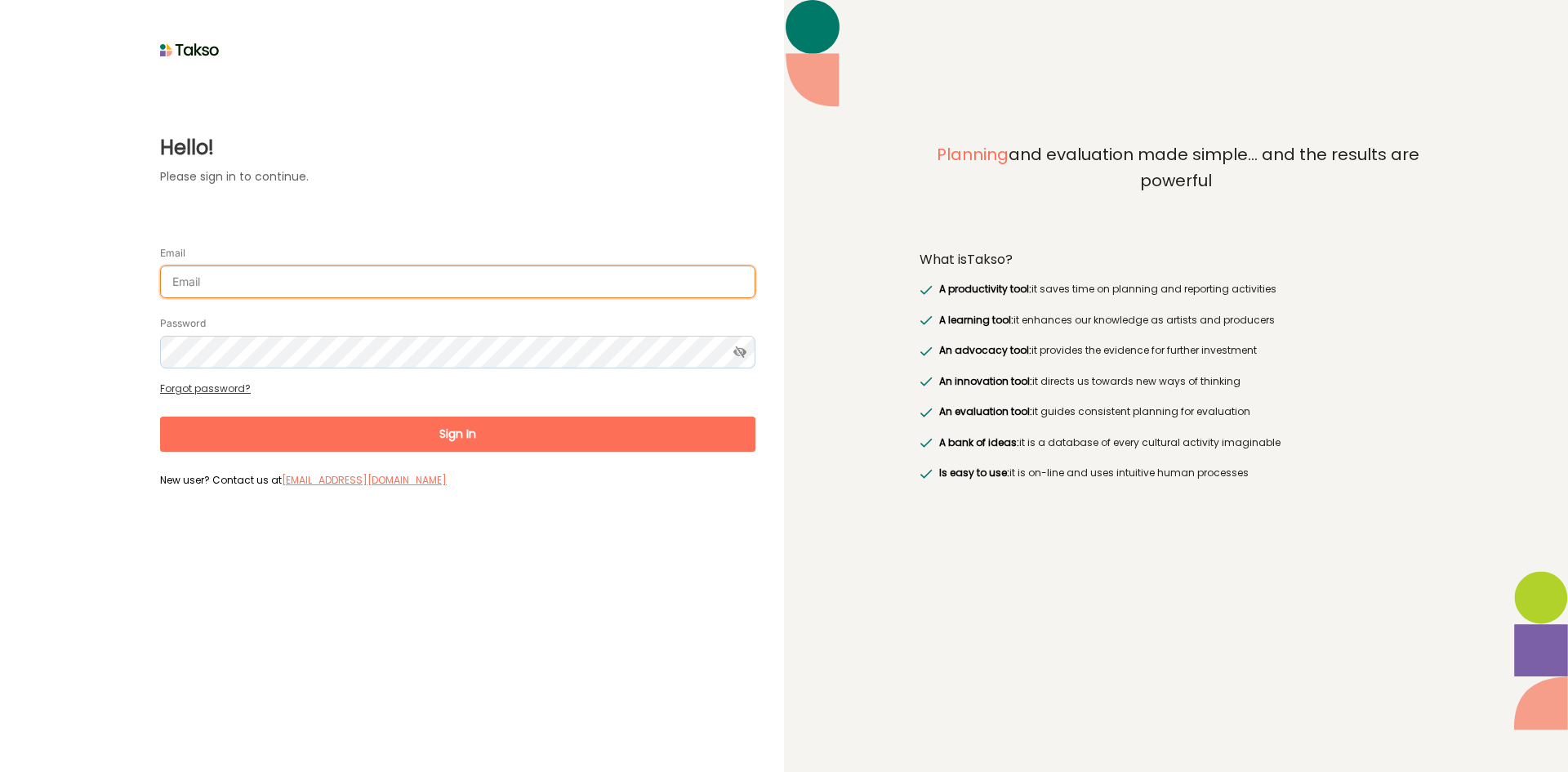
click at [350, 290] on input "Email" at bounding box center [458, 282] width 595 height 32
type input "n"
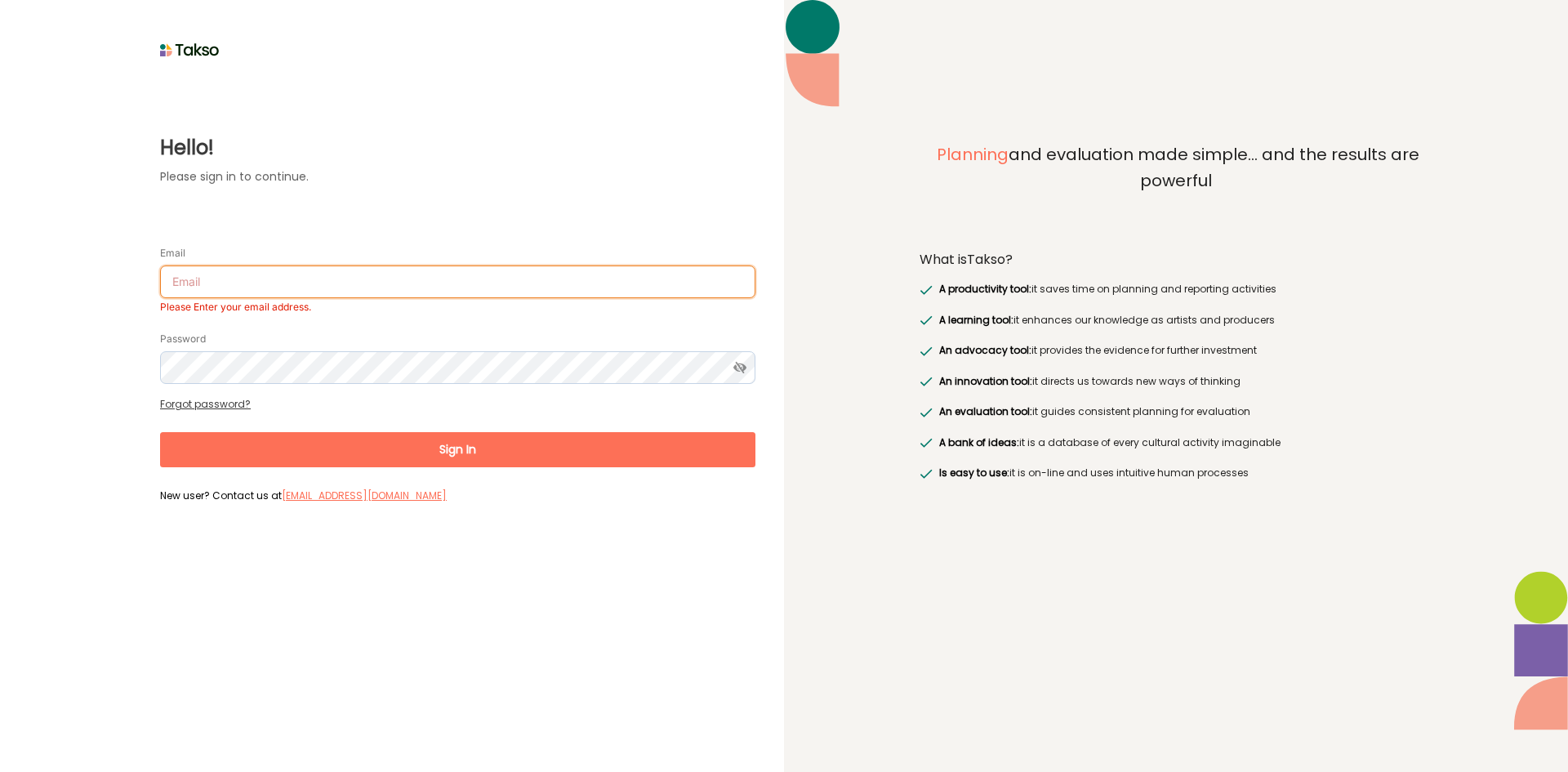
click at [329, 281] on input "Email" at bounding box center [458, 282] width 595 height 32
paste input "https://aus01.safelinks.protection.outlook.com/?url=https%3A%2F%2Ffwl9bqx2.r.us…"
click at [321, 286] on input "https://aus01.safelinks.protection.outlook.com/?url=https%3A%2F%2Ffwl9bqx2.r.us…" at bounding box center [458, 282] width 595 height 32
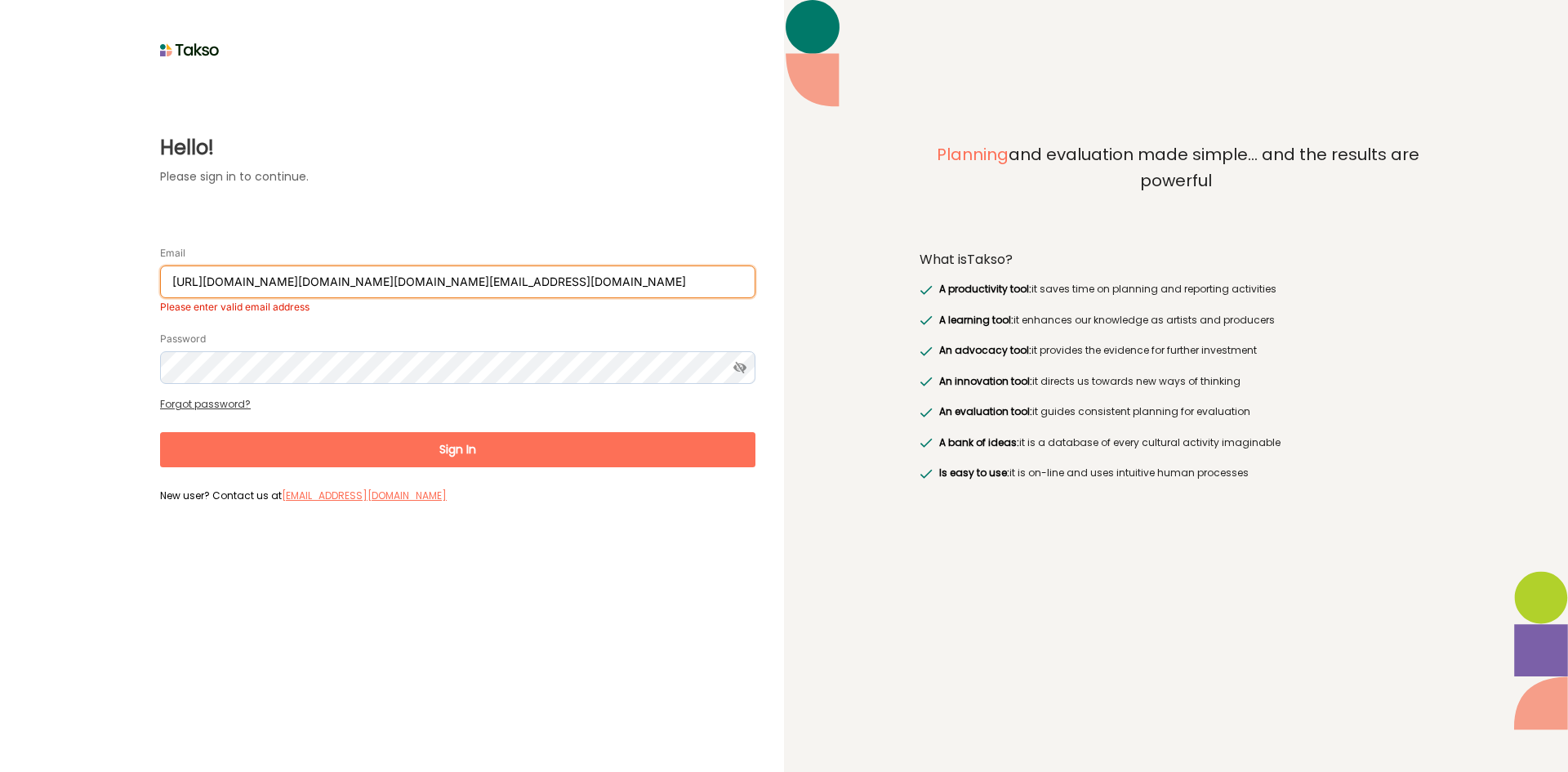
click at [321, 286] on input "https://aus01.safelinks.protection.outlook.com/?url=https%3A%2F%2Ffwl9bqx2.r.us…" at bounding box center [458, 282] width 595 height 32
paste input "[PERSON_NAME][EMAIL_ADDRESS][DOMAIN_NAME]>"
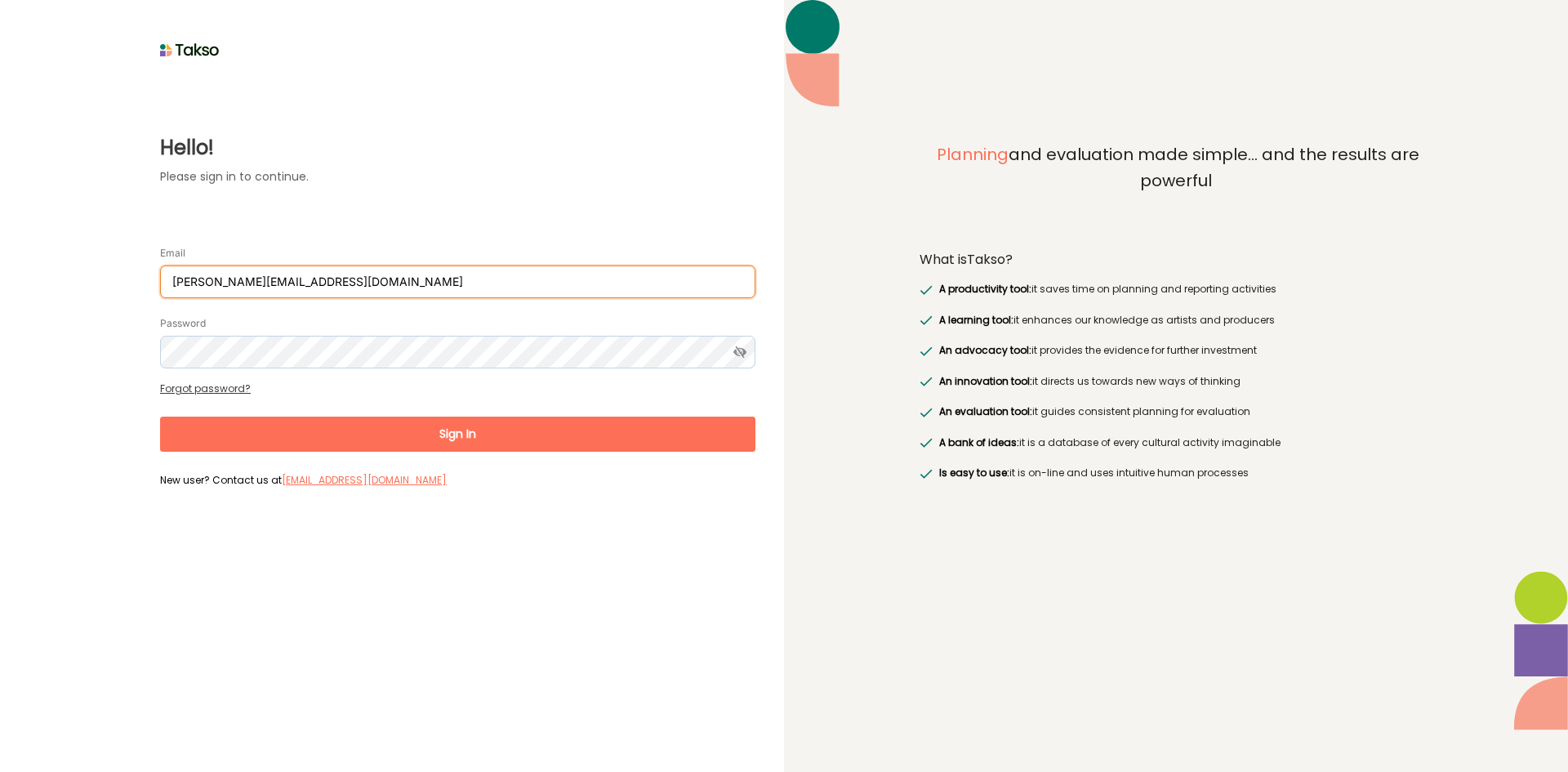
type input "[PERSON_NAME][EMAIL_ADDRESS][DOMAIN_NAME]"
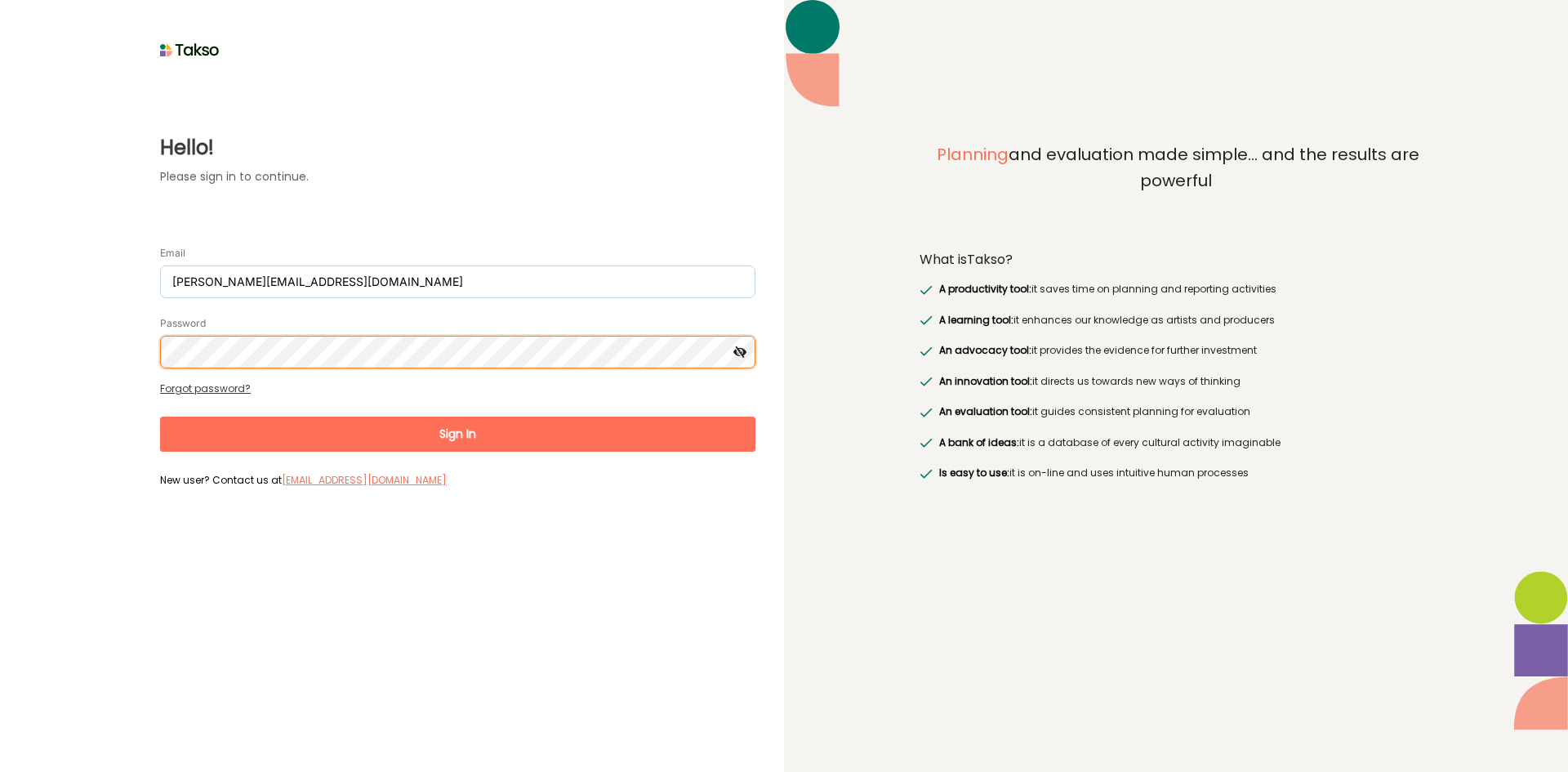
click at [160, 417] on button "Sign In" at bounding box center [458, 435] width 595 height 35
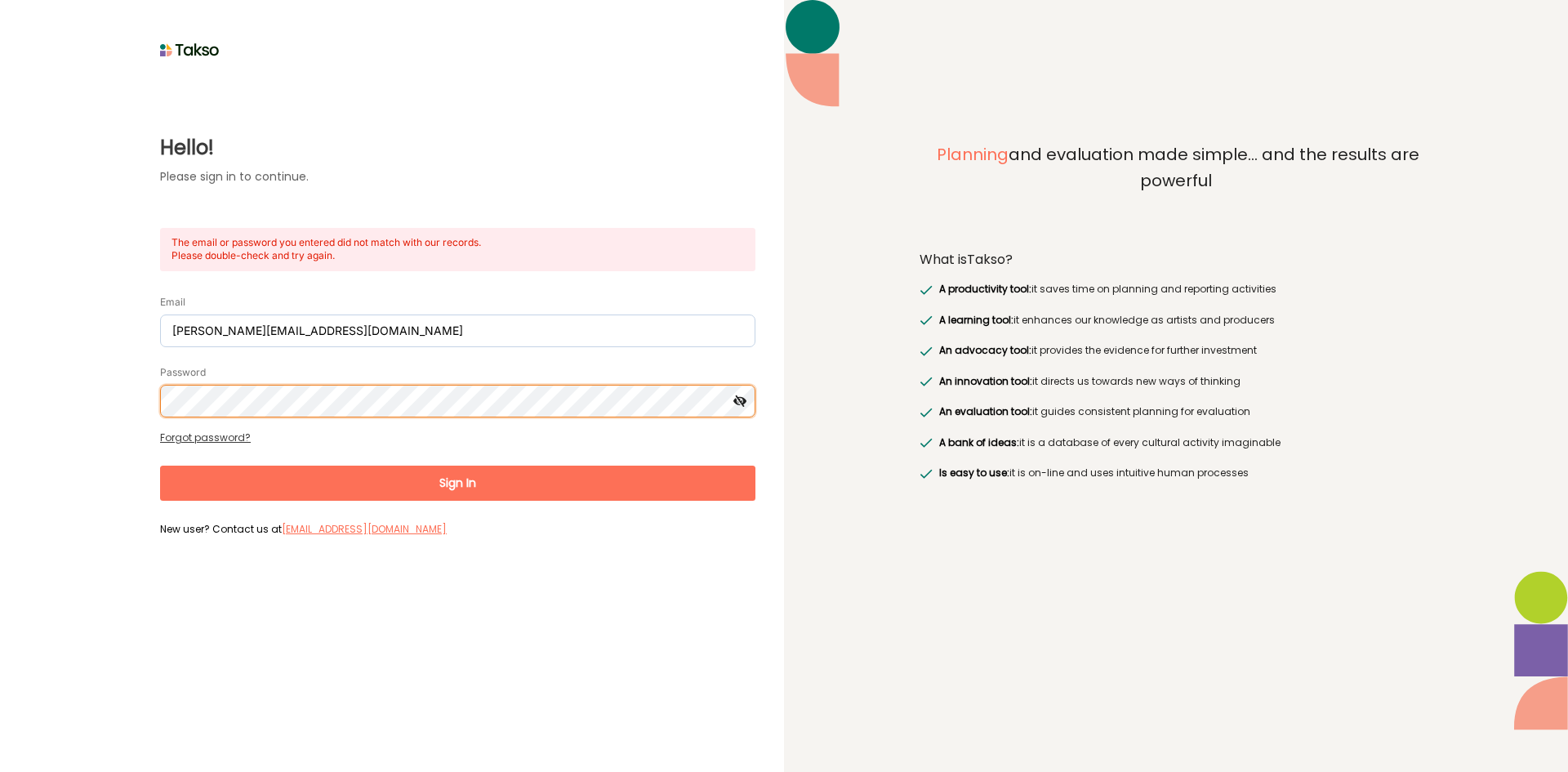
click at [0, 393] on html "Hello! Please sign in to continue. The email or password you entered did not ma…" at bounding box center [784, 386] width 1568 height 772
click at [160, 466] on button "Sign In" at bounding box center [458, 484] width 595 height 35
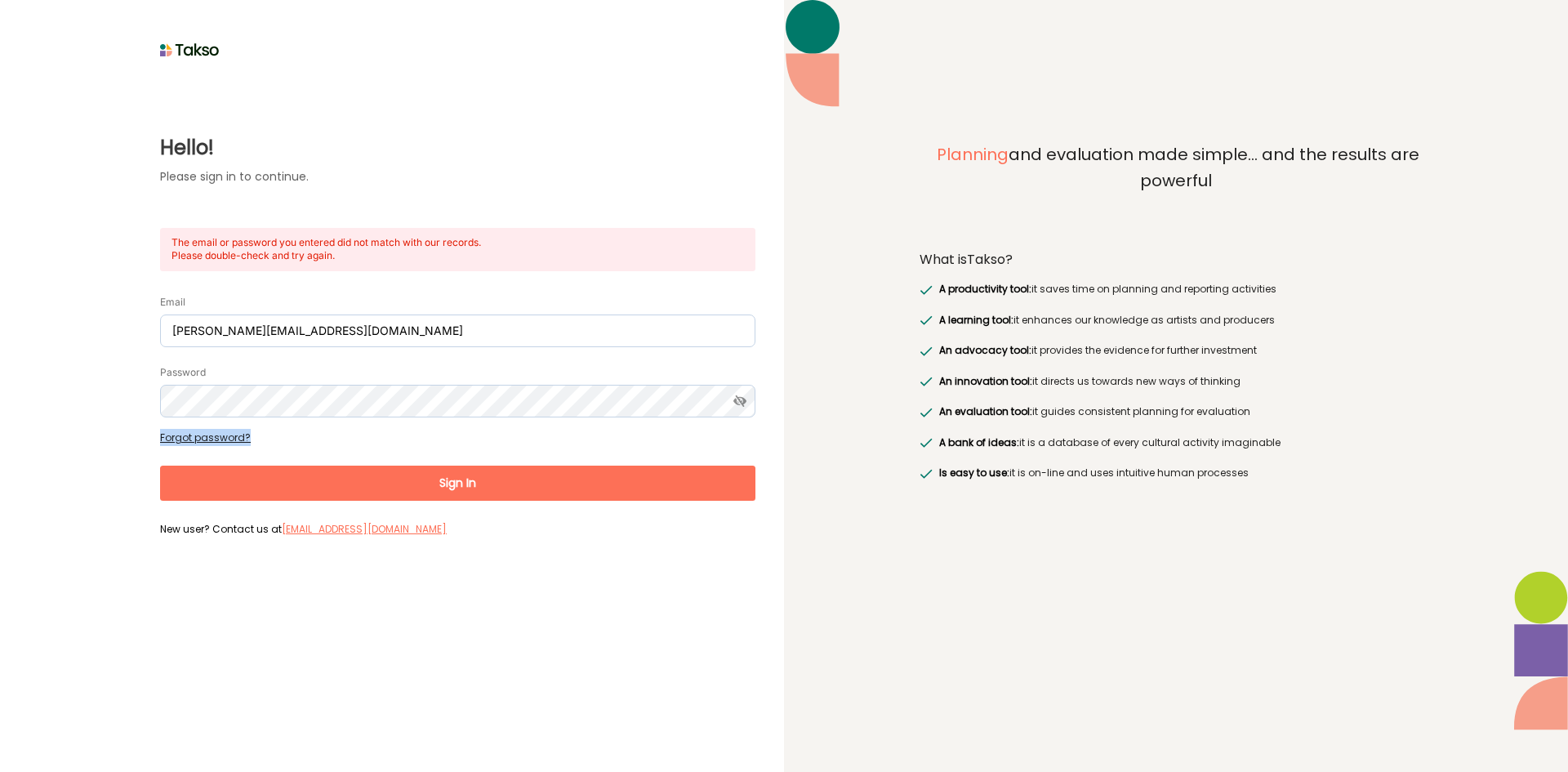
drag, startPoint x: 308, startPoint y: 421, endPoint x: 152, endPoint y: 393, distance: 158.5
click at [56, 391] on div "Hello! Please sign in to continue. The email or password you entered did not ma…" at bounding box center [391, 302] width 727 height 479
click at [237, 381] on div "Password" at bounding box center [458, 391] width 595 height 54
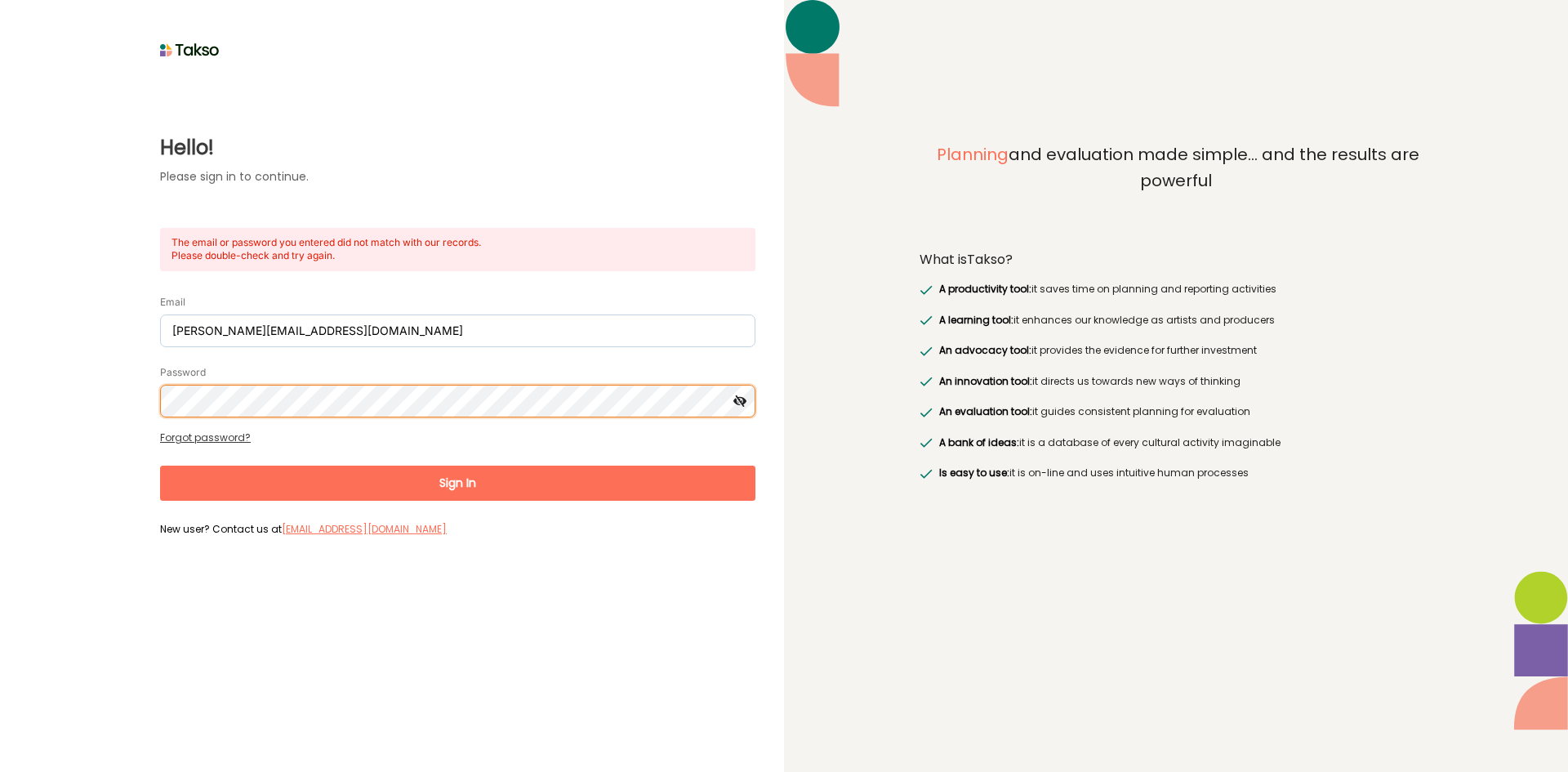
click at [160, 466] on button "Sign In" at bounding box center [458, 484] width 595 height 35
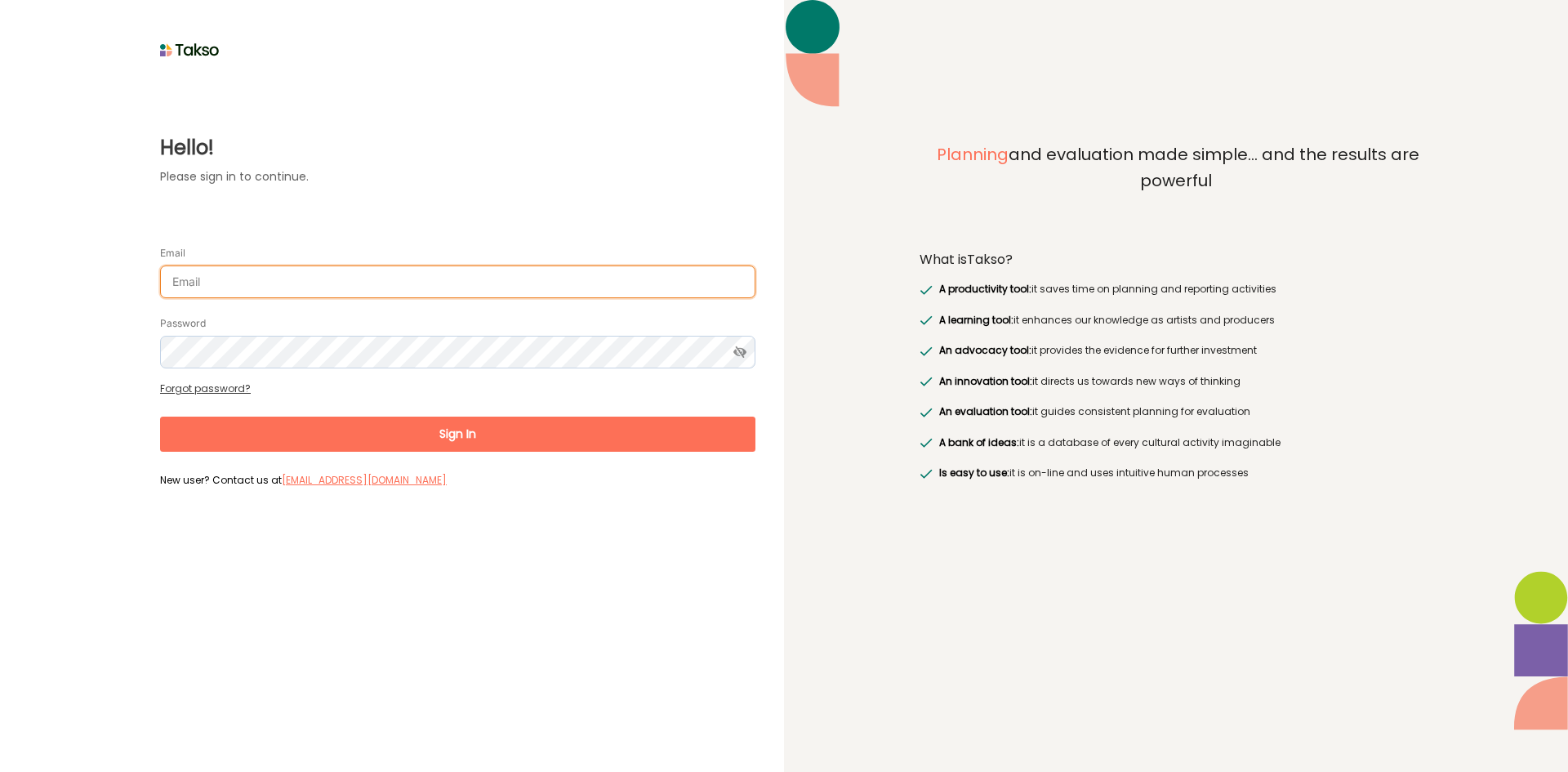
click at [243, 279] on input "Email" at bounding box center [458, 282] width 595 height 32
click at [242, 280] on input "Email" at bounding box center [458, 282] width 595 height 32
paste input "[PERSON_NAME][EMAIL_ADDRESS][DOMAIN_NAME]>"
type input "[PERSON_NAME][EMAIL_ADDRESS][DOMAIN_NAME]"
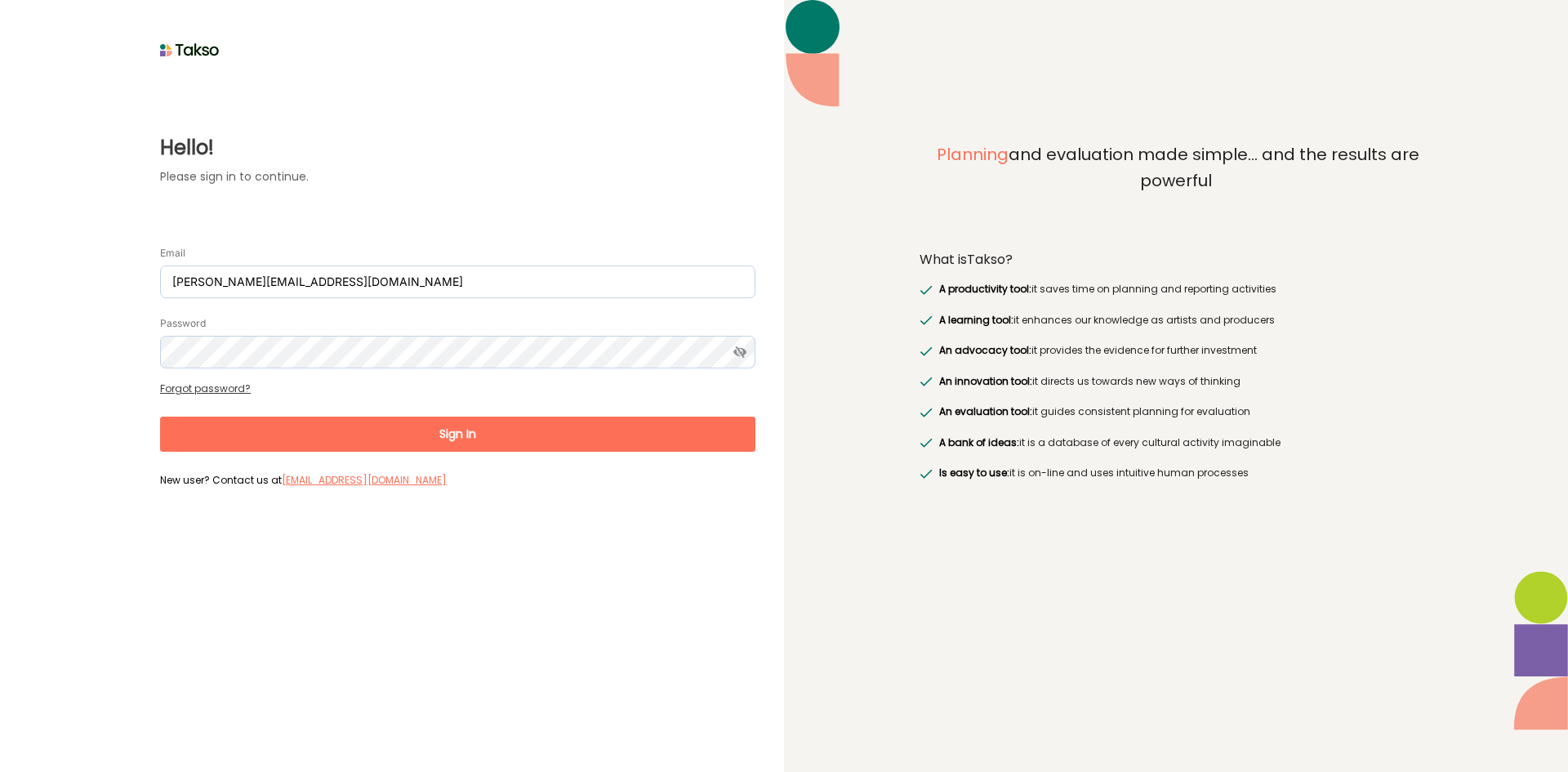
click at [184, 335] on div "Password" at bounding box center [458, 342] width 595 height 54
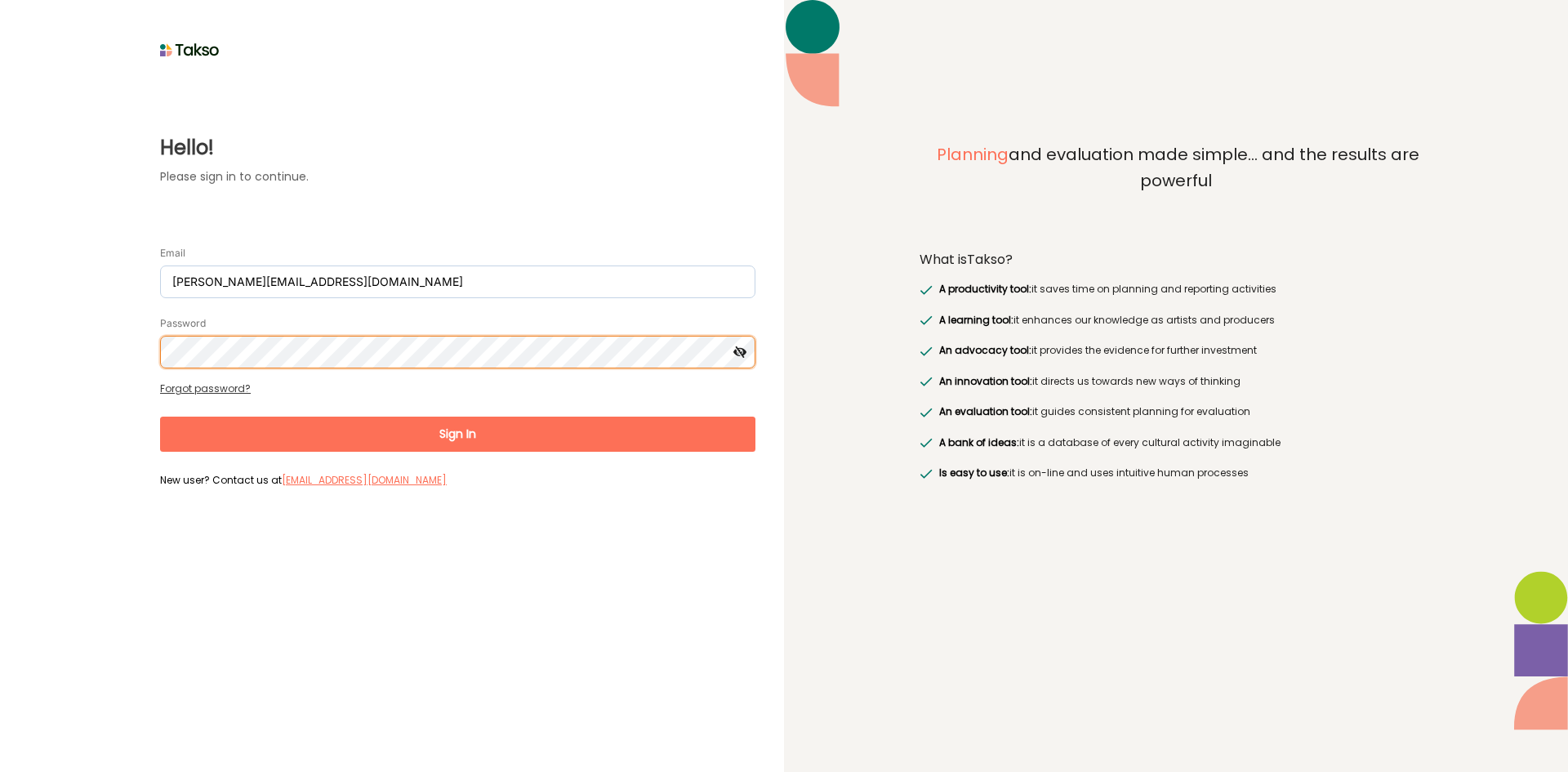
click at [160, 417] on button "Sign In" at bounding box center [458, 435] width 595 height 35
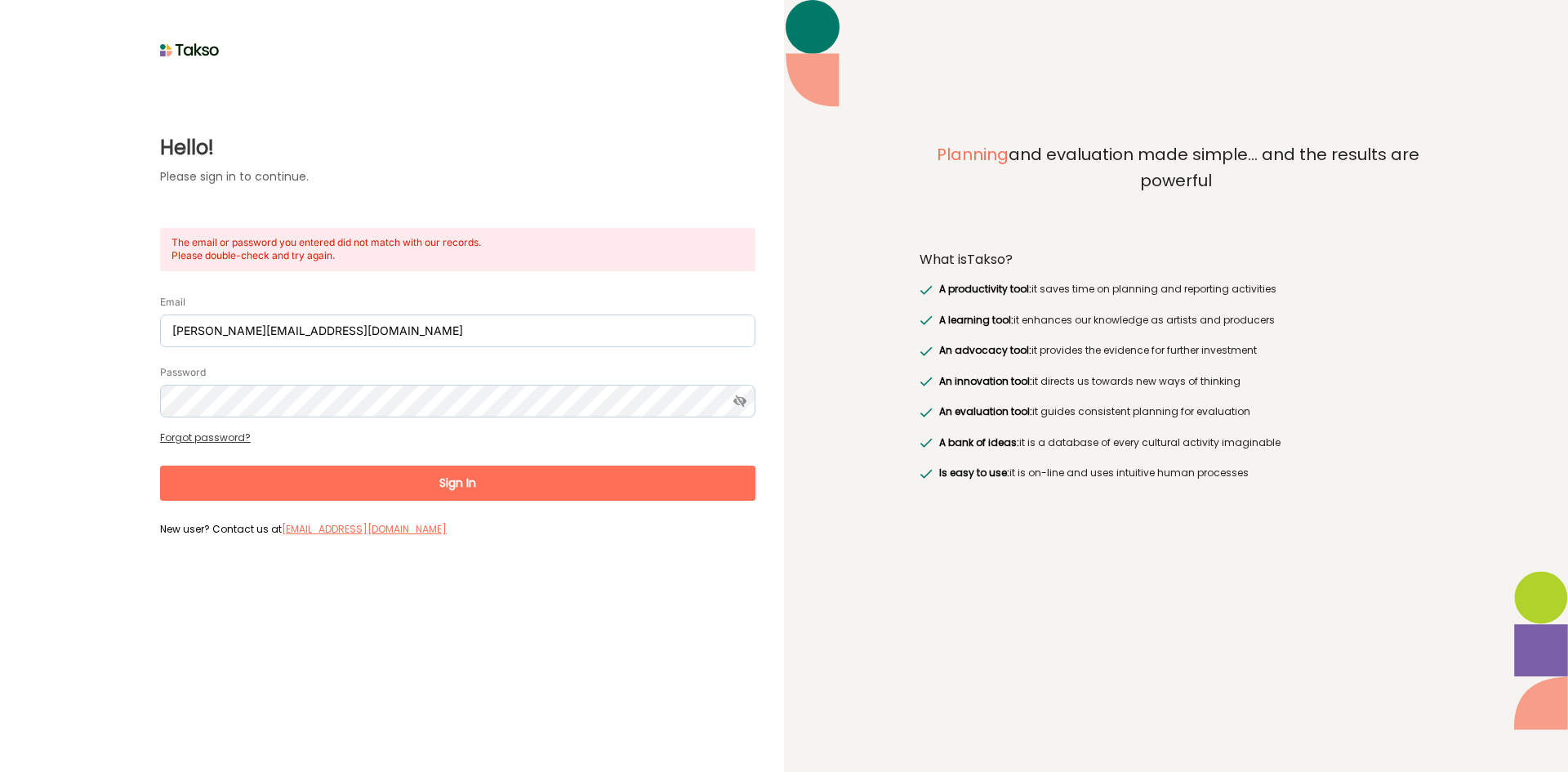
click at [233, 439] on link "Forgot password?" at bounding box center [205, 437] width 91 height 14
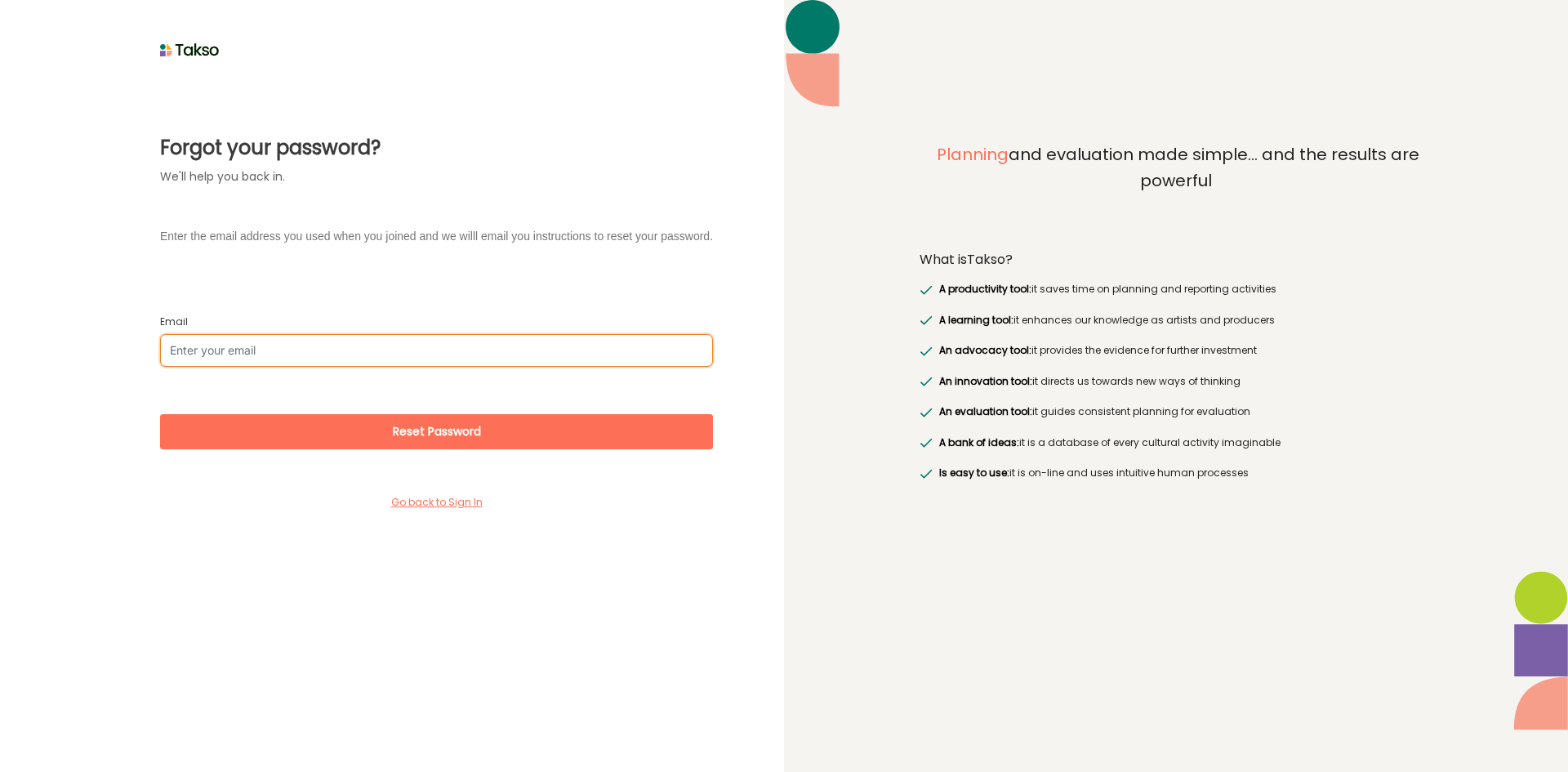
click at [238, 363] on input "Email" at bounding box center [437, 350] width 553 height 32
click at [296, 347] on input "Email" at bounding box center [437, 350] width 553 height 32
type input "n"
paste input "[PERSON_NAME][EMAIL_ADDRESS][DOMAIN_NAME]>"
type input "[PERSON_NAME][EMAIL_ADDRESS][DOMAIN_NAME]"
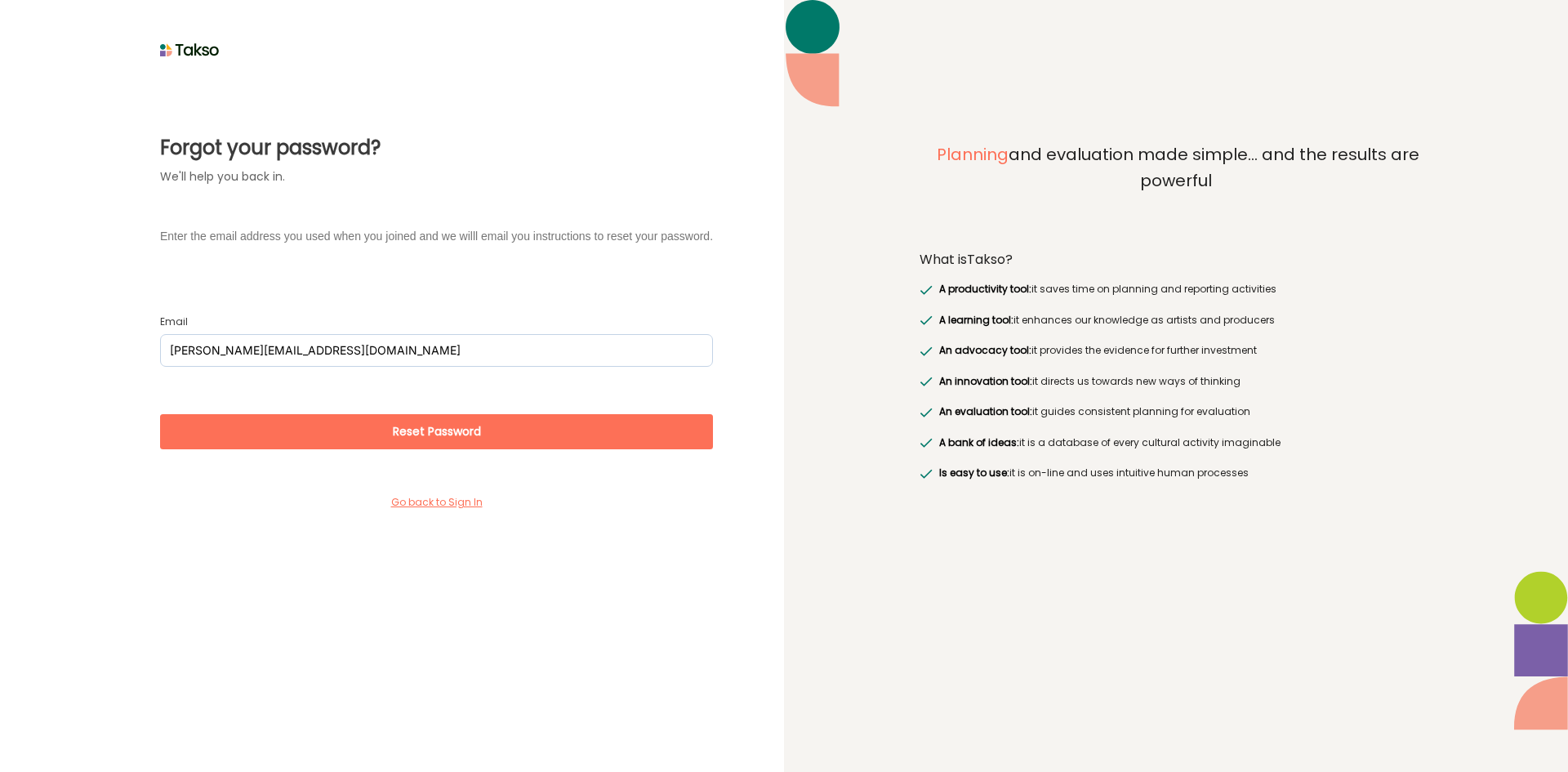
click at [194, 425] on button "Reset Password" at bounding box center [437, 432] width 553 height 35
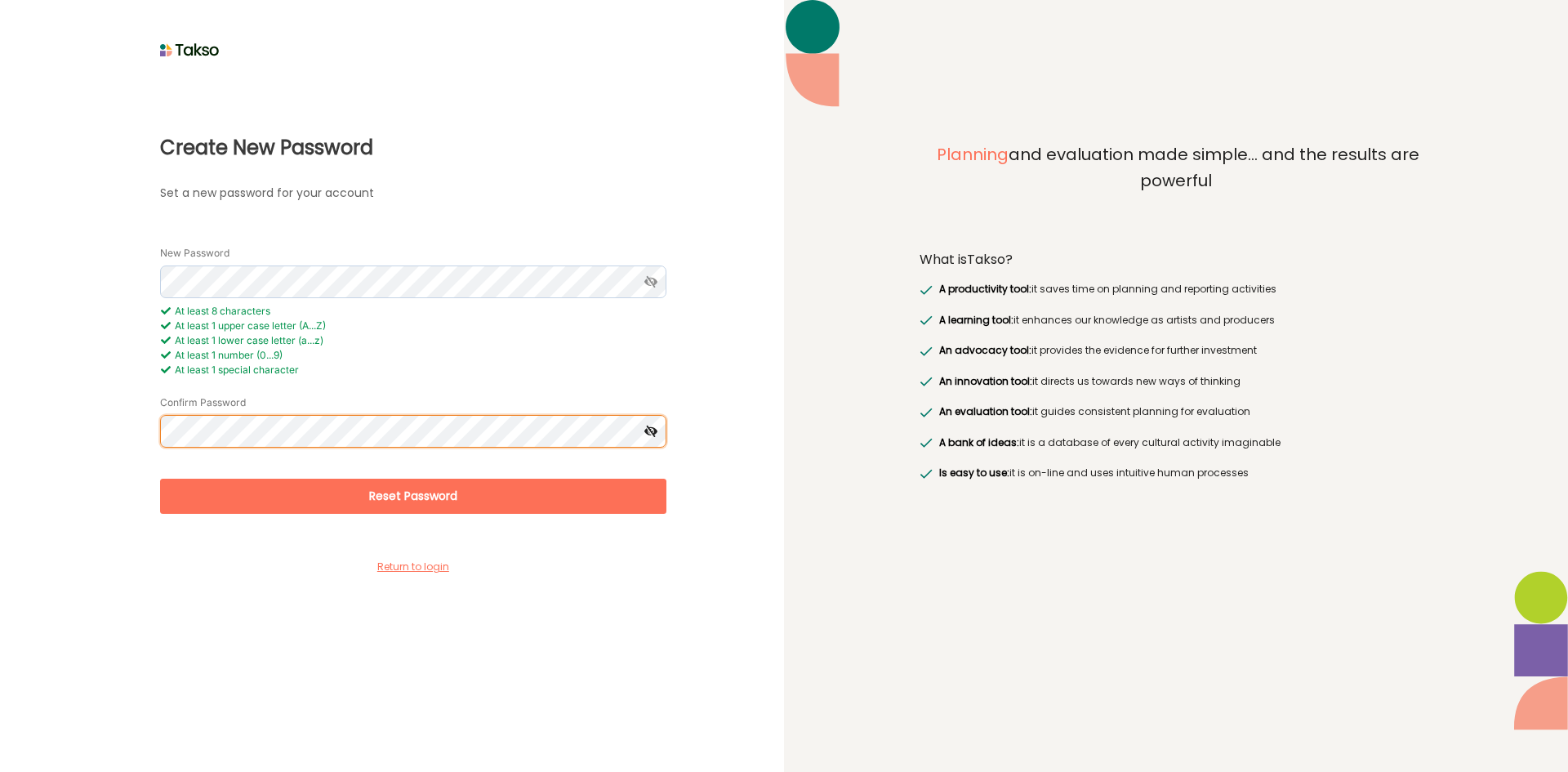
click at [160, 479] on button "Reset Password" at bounding box center [414, 496] width 507 height 35
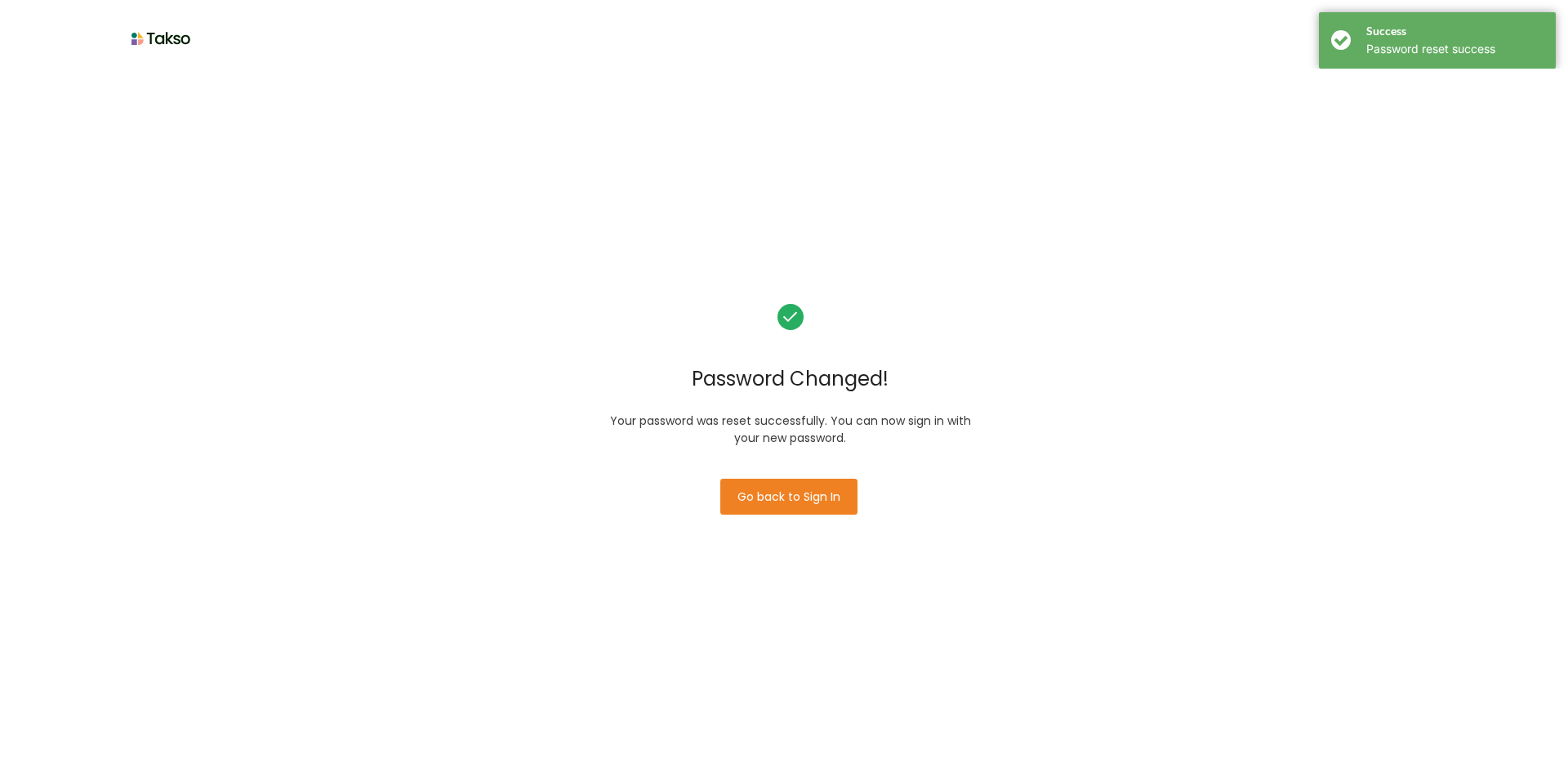
click at [772, 513] on button "Go back to Sign In" at bounding box center [789, 496] width 137 height 36
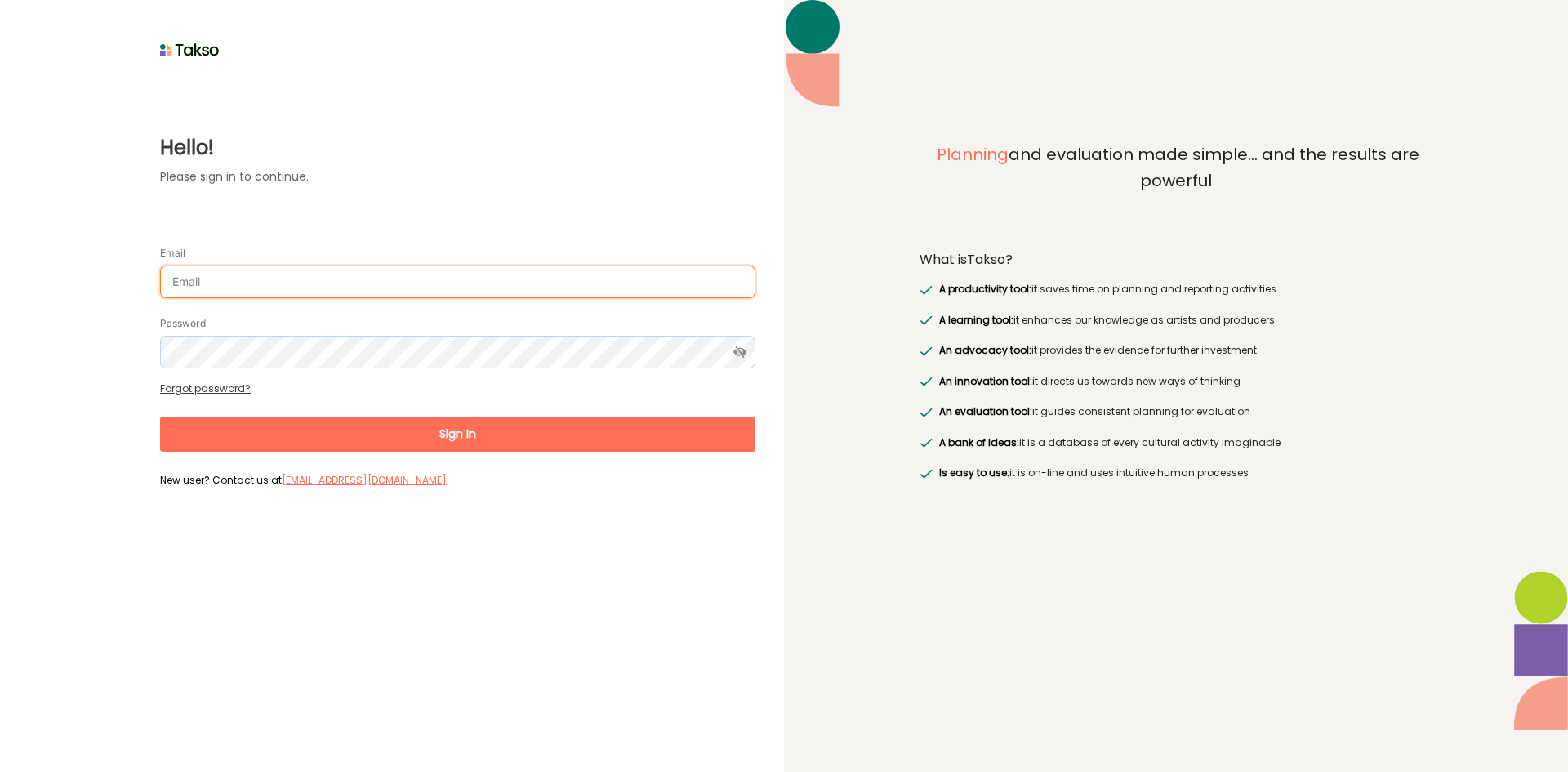
click at [345, 284] on input "Email" at bounding box center [458, 282] width 595 height 32
drag, startPoint x: 350, startPoint y: 287, endPoint x: 0, endPoint y: 289, distance: 350.0
click at [11, 290] on div "Hello! Please sign in to continue. Email n Password Forgot password? Sign In Ne…" at bounding box center [392, 386] width 784 height 772
paste input "[PERSON_NAME][EMAIL_ADDRESS][DOMAIN_NAME]>"
type input "[PERSON_NAME][EMAIL_ADDRESS][DOMAIN_NAME]"
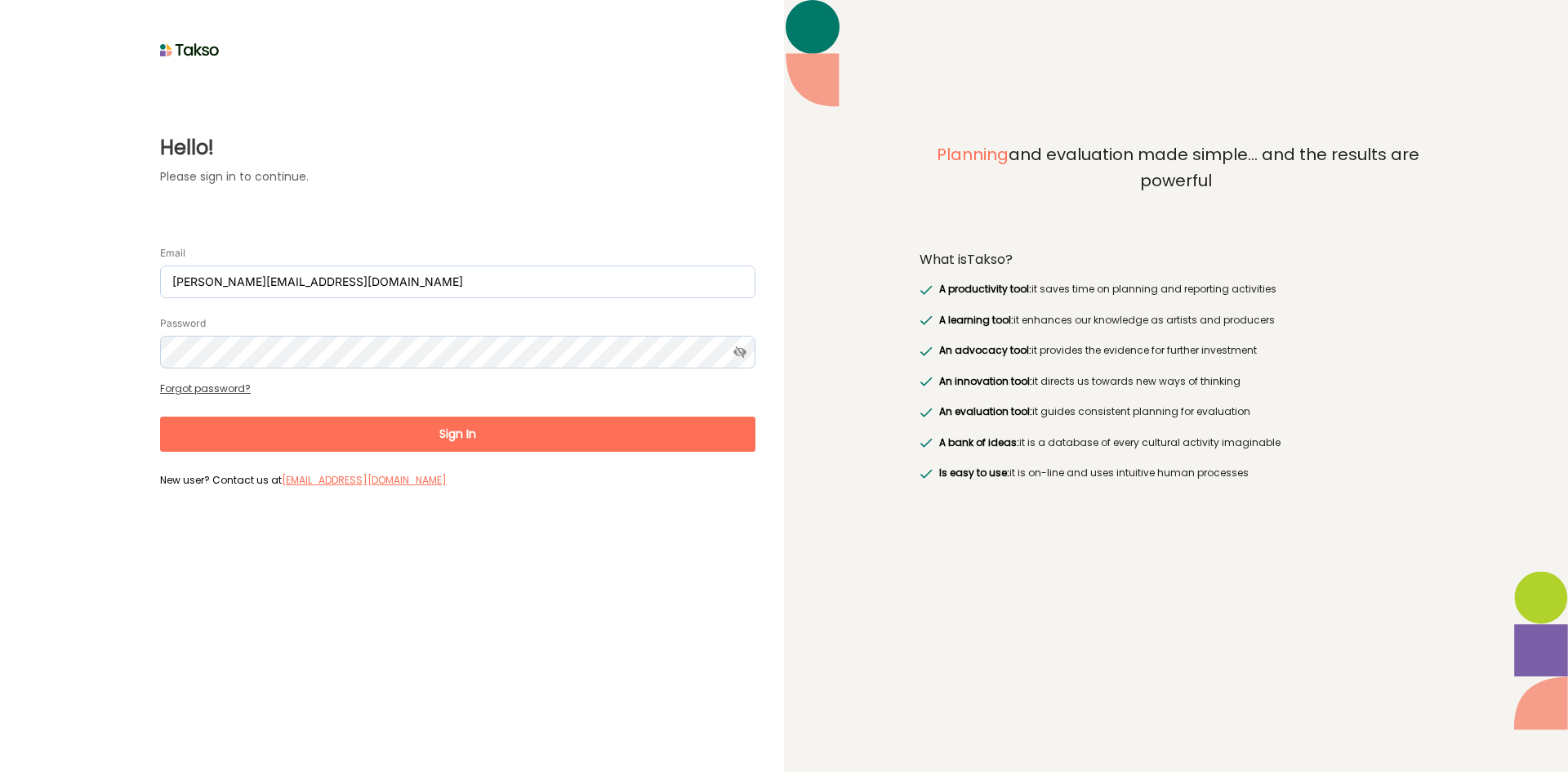
click at [202, 333] on div "Password" at bounding box center [458, 342] width 595 height 54
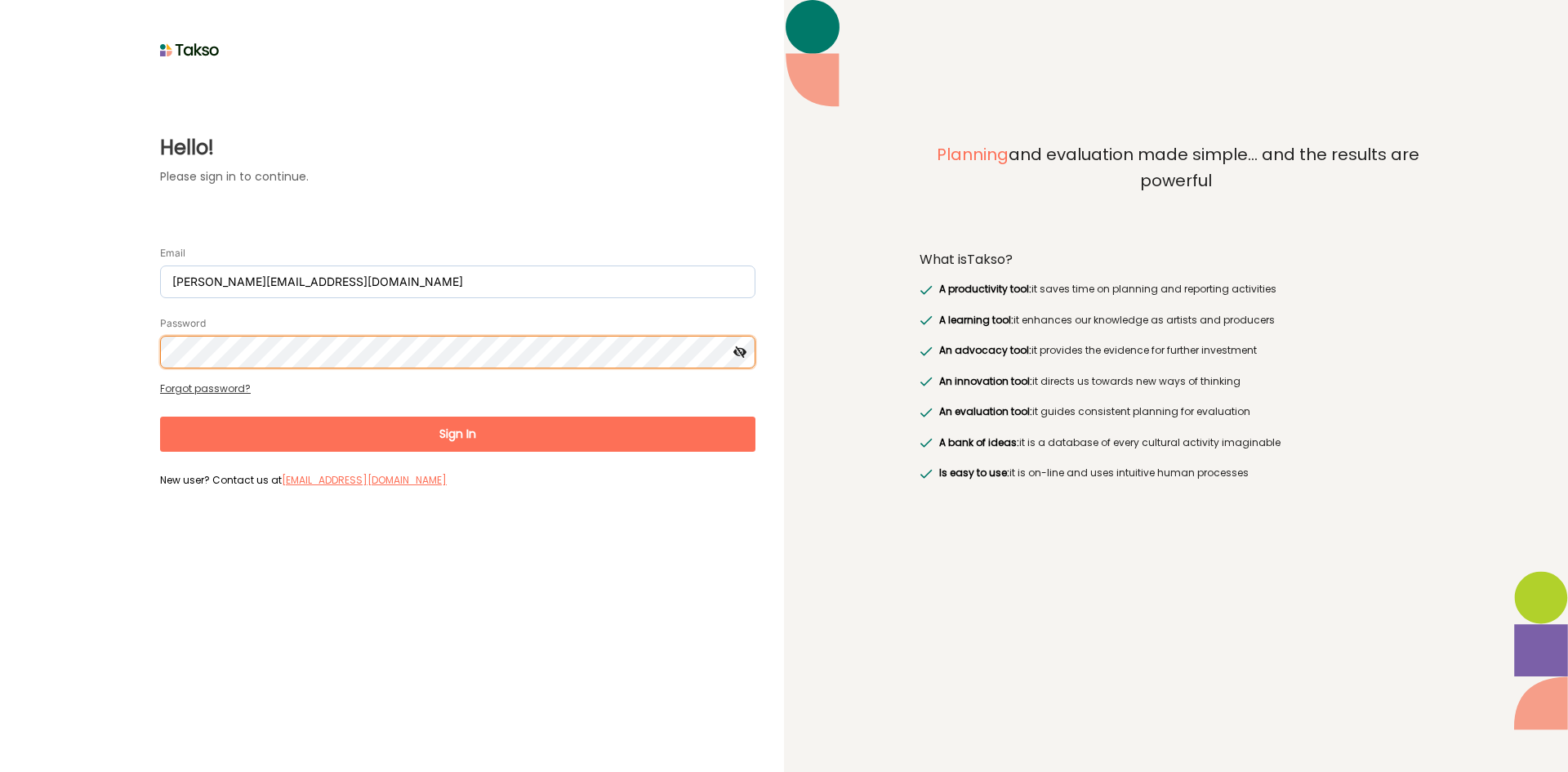
click at [160, 417] on button "Sign In" at bounding box center [458, 435] width 595 height 35
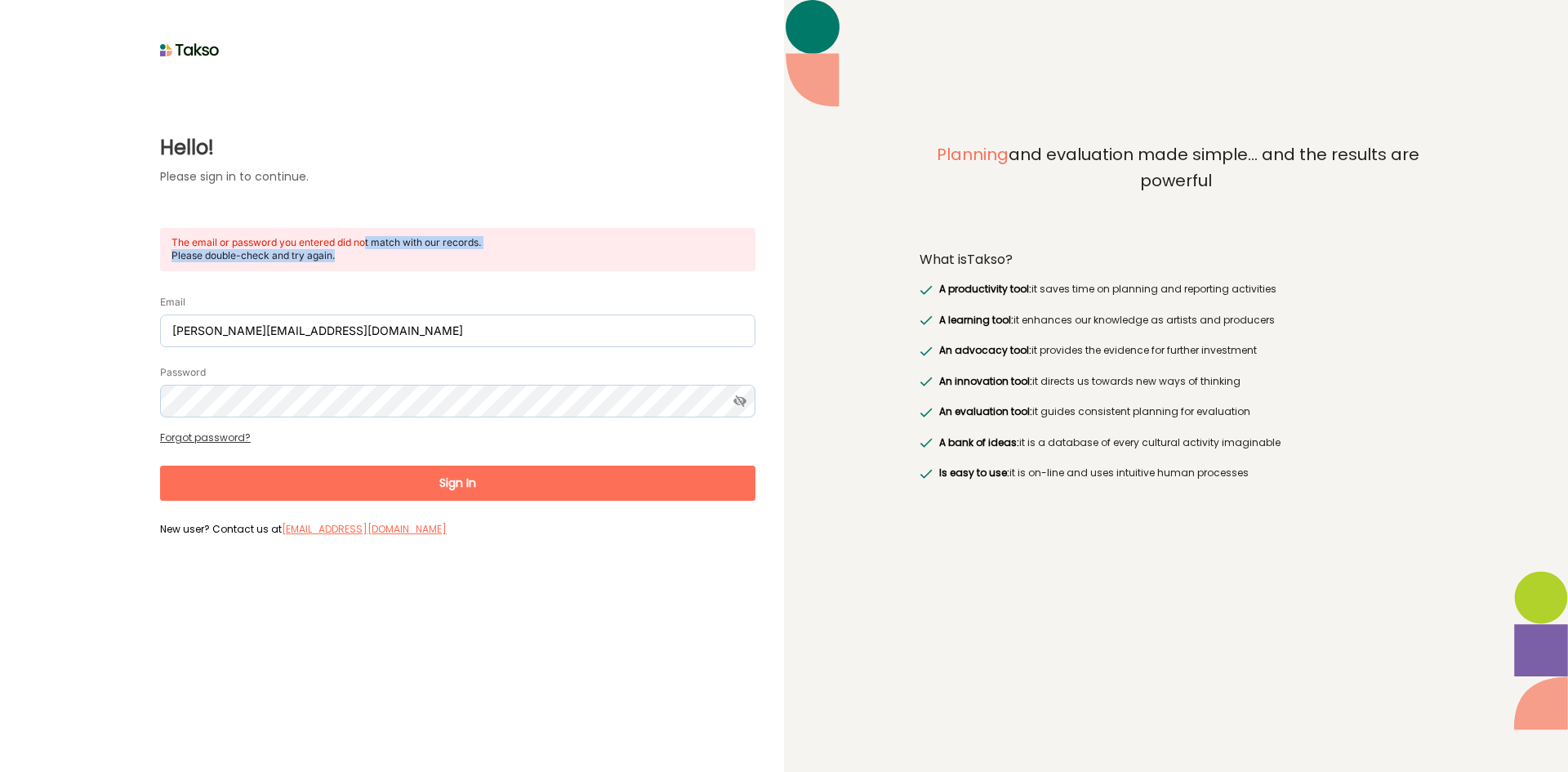
drag, startPoint x: 365, startPoint y: 246, endPoint x: 527, endPoint y: 246, distance: 162.0
click at [527, 246] on label "The email or password you entered did not match with our records. Please double…" at bounding box center [458, 249] width 595 height 43
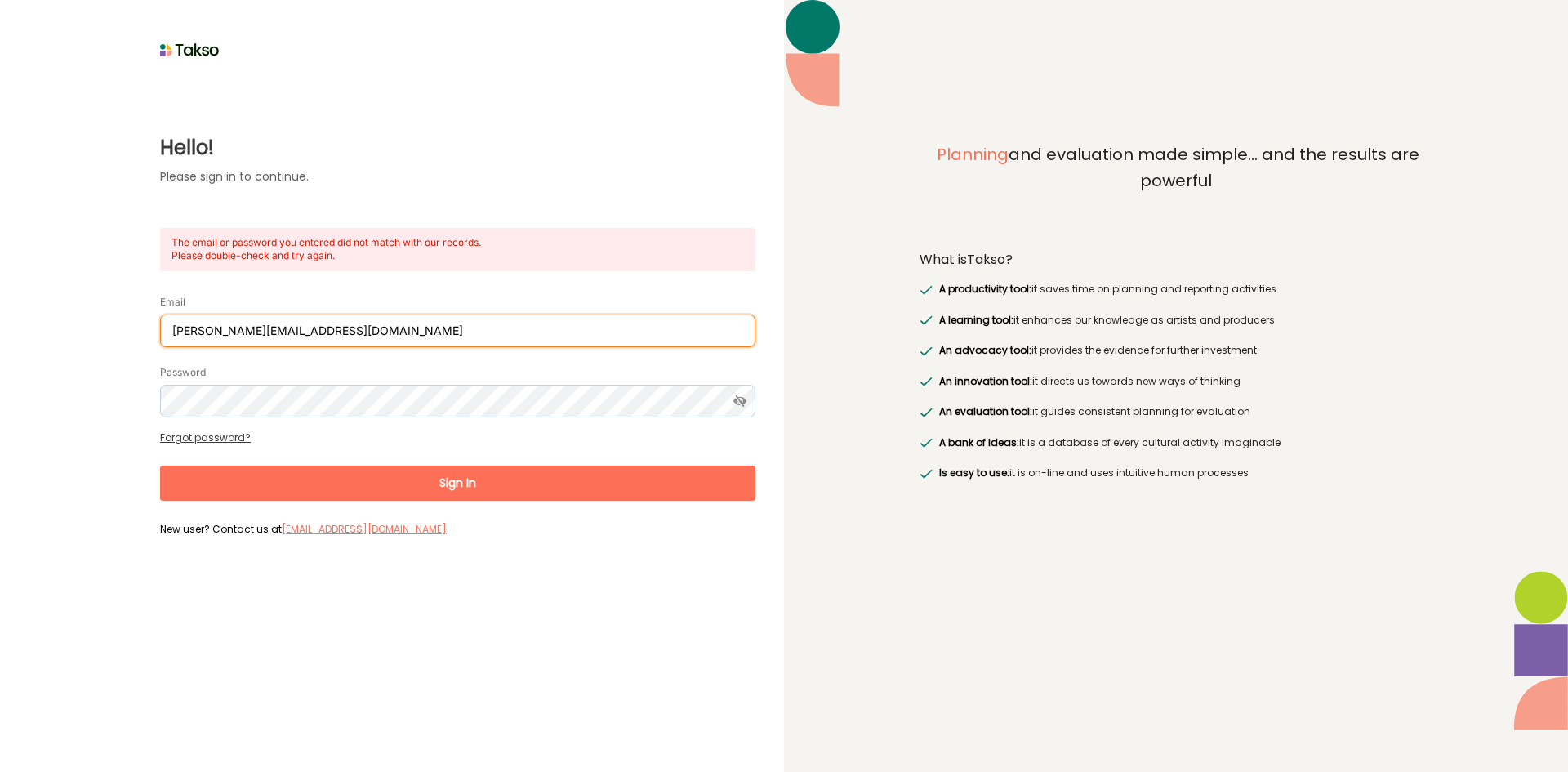
click at [326, 341] on input "[PERSON_NAME][EMAIL_ADDRESS][DOMAIN_NAME]" at bounding box center [458, 331] width 595 height 32
drag, startPoint x: 340, startPoint y: 336, endPoint x: 349, endPoint y: 332, distance: 9.8
click at [340, 336] on input "[PERSON_NAME][EMAIL_ADDRESS][DOMAIN_NAME]" at bounding box center [458, 331] width 595 height 32
click at [167, 323] on input "[PERSON_NAME][EMAIL_ADDRESS][DOMAIN_NAME]" at bounding box center [458, 331] width 595 height 32
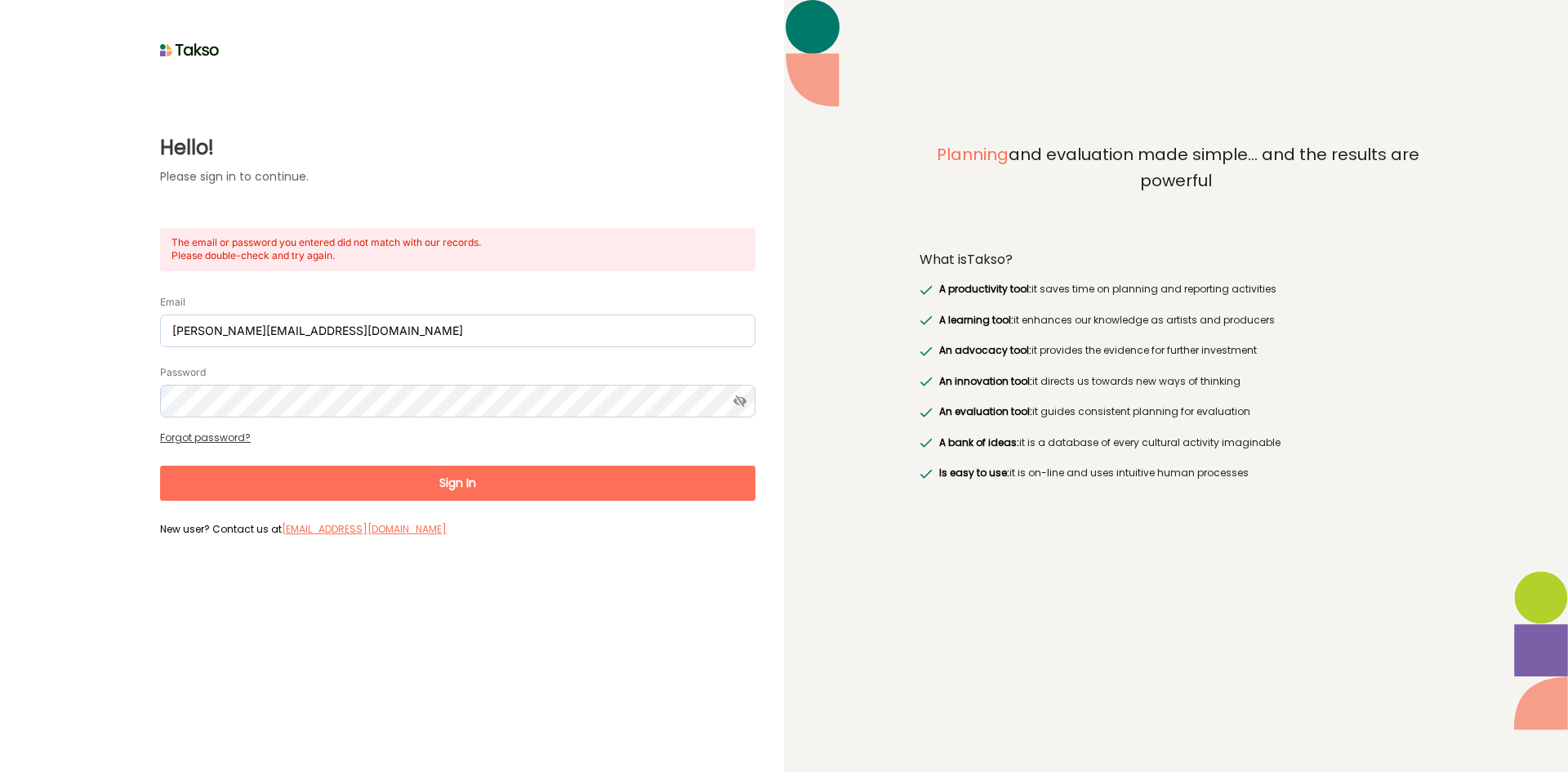
click at [308, 488] on button "Sign In" at bounding box center [458, 484] width 595 height 35
click at [310, 483] on button "Sign In" at bounding box center [458, 484] width 595 height 35
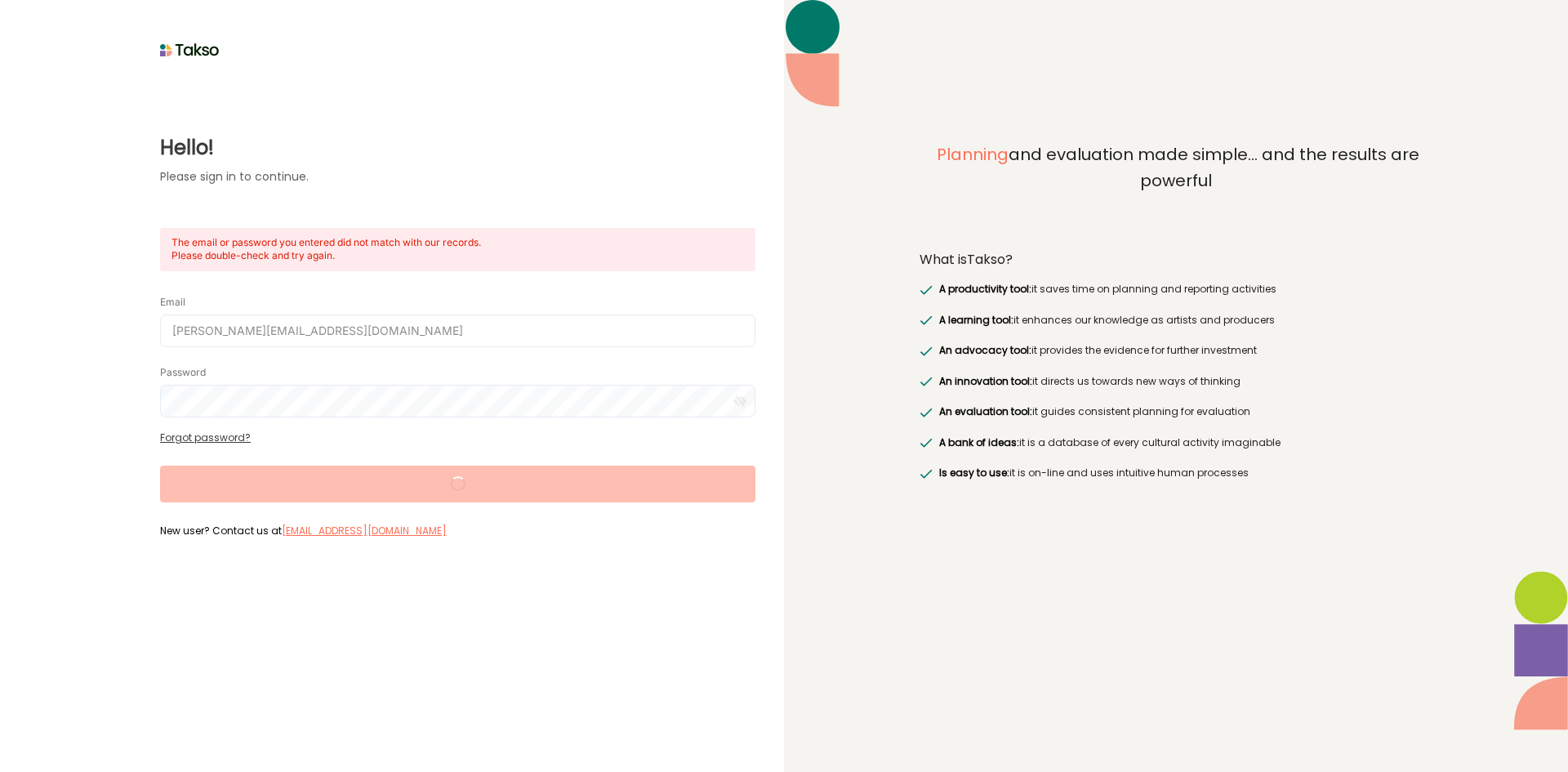
click at [310, 483] on form "Email [PERSON_NAME][EMAIL_ADDRESS][DOMAIN_NAME] Password Forgot password? Sign …" at bounding box center [458, 410] width 595 height 266
